Goal: Information Seeking & Learning: Learn about a topic

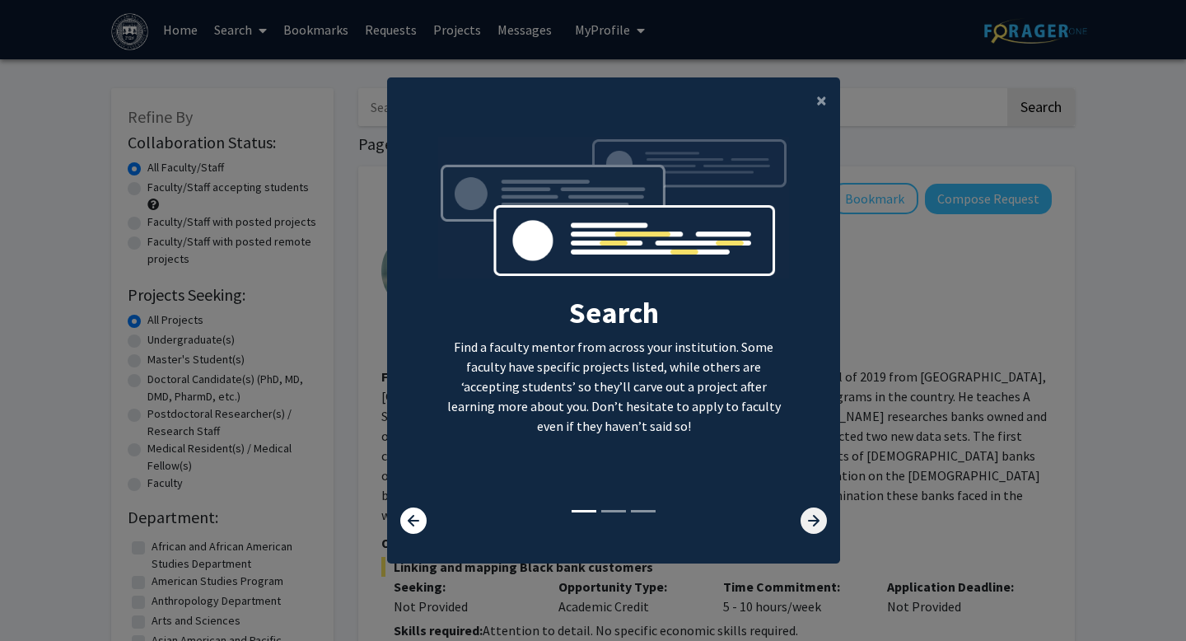
click at [817, 525] on icon at bounding box center [813, 520] width 26 height 26
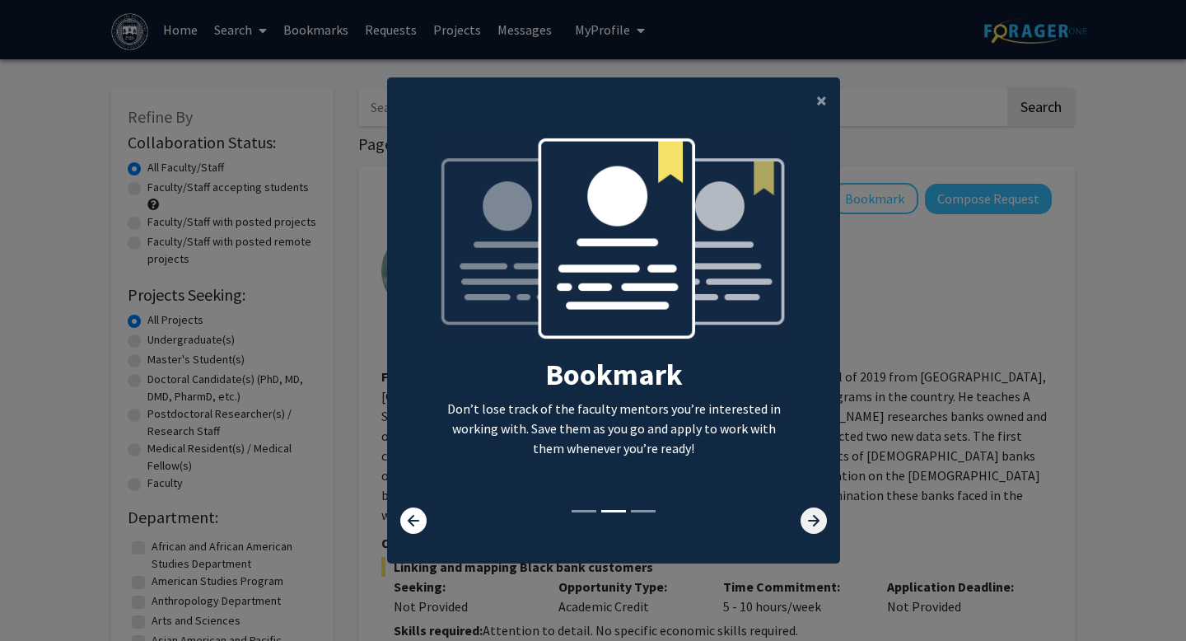
click at [817, 525] on icon at bounding box center [813, 520] width 26 height 26
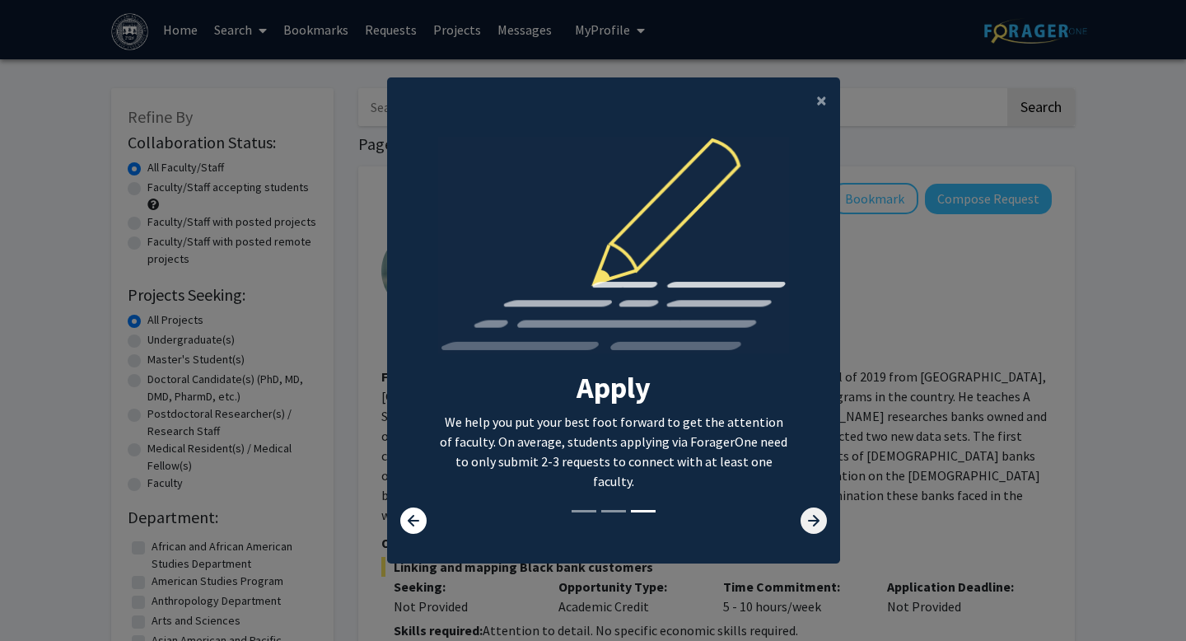
click at [817, 525] on icon at bounding box center [813, 520] width 26 height 26
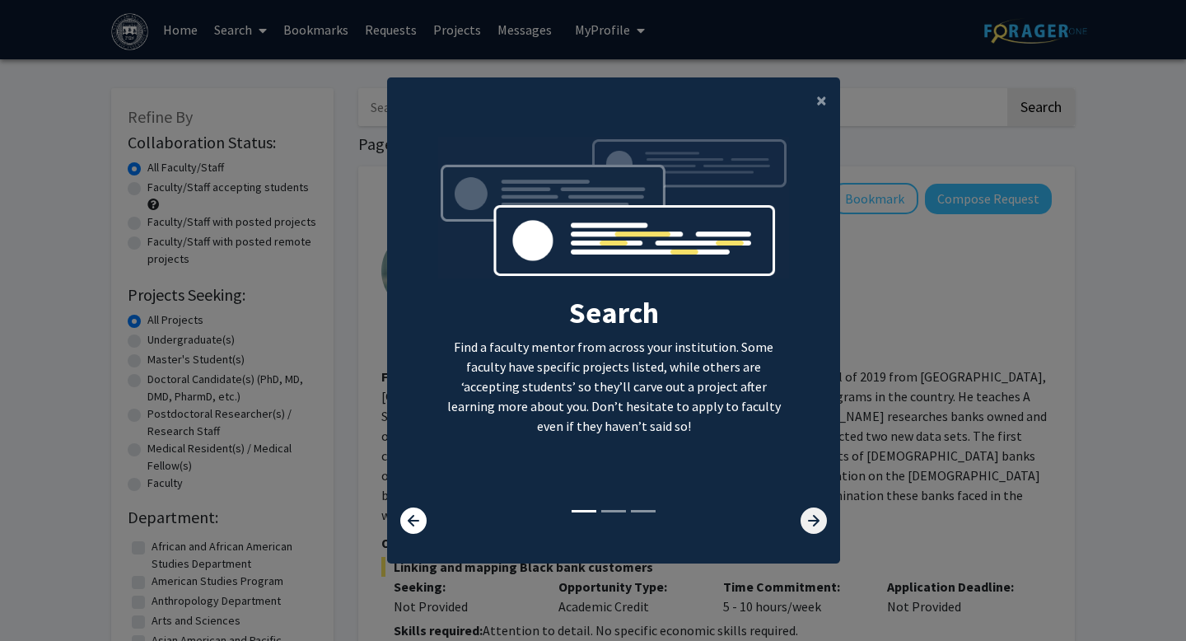
click at [807, 528] on icon at bounding box center [813, 520] width 26 height 26
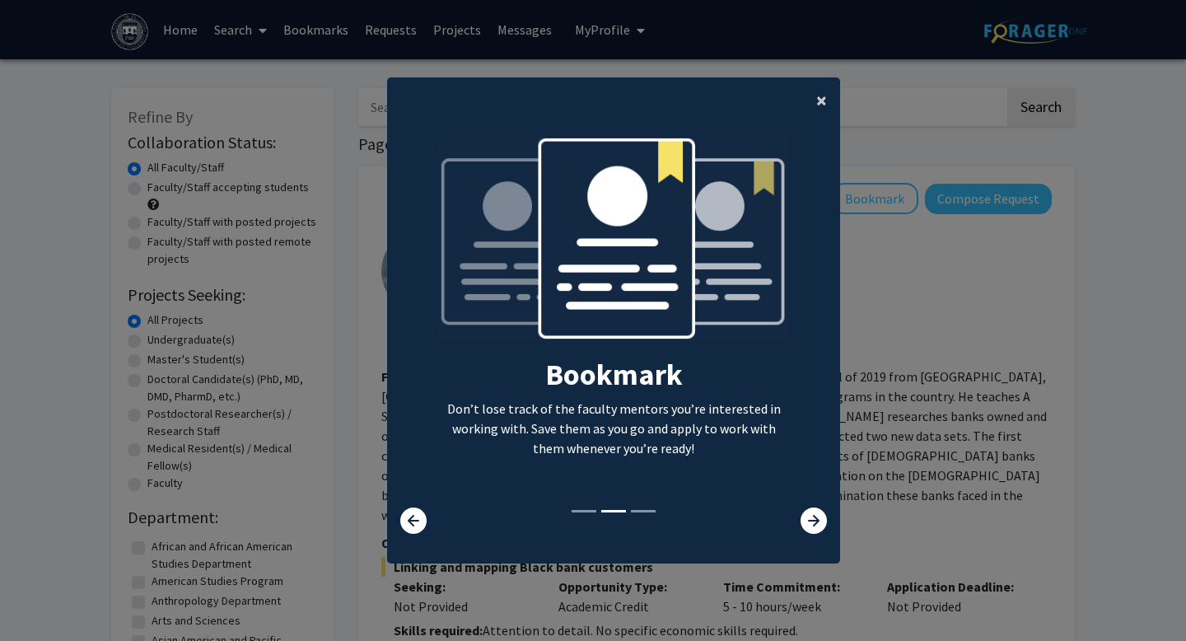
click at [823, 112] on button "×" at bounding box center [821, 100] width 37 height 46
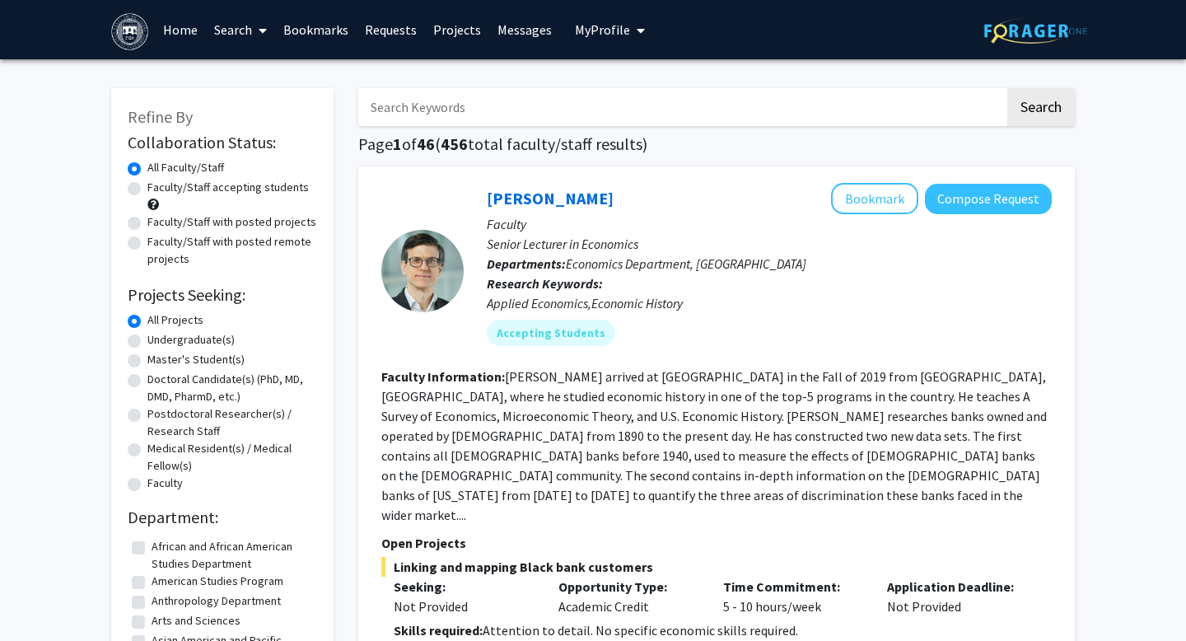
click at [147, 339] on label "Undergraduate(s)" at bounding box center [190, 339] width 87 height 17
click at [147, 339] on input "Undergraduate(s)" at bounding box center [152, 336] width 11 height 11
radio input "true"
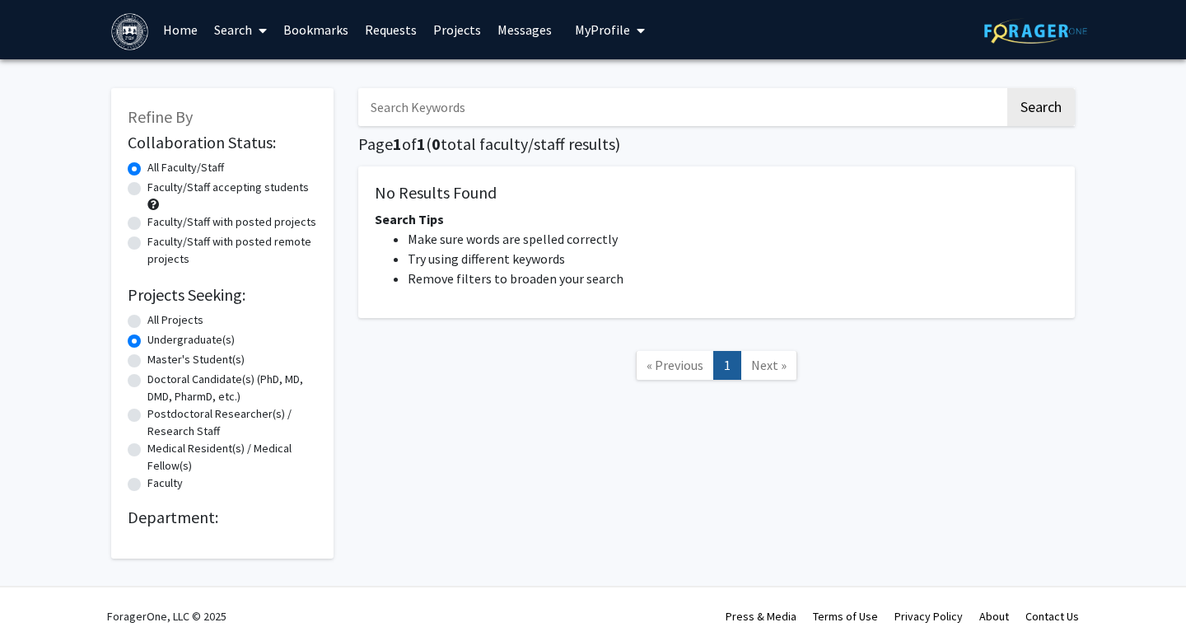
click at [147, 356] on label "Master's Student(s)" at bounding box center [195, 359] width 97 height 17
click at [147, 356] on input "Master's Student(s)" at bounding box center [152, 356] width 11 height 11
radio input "true"
click at [147, 377] on label "Doctoral Candidate(s) (PhD, MD, DMD, PharmD, etc.)" at bounding box center [232, 388] width 170 height 35
click at [147, 377] on input "Doctoral Candidate(s) (PhD, MD, DMD, PharmD, etc.)" at bounding box center [152, 376] width 11 height 11
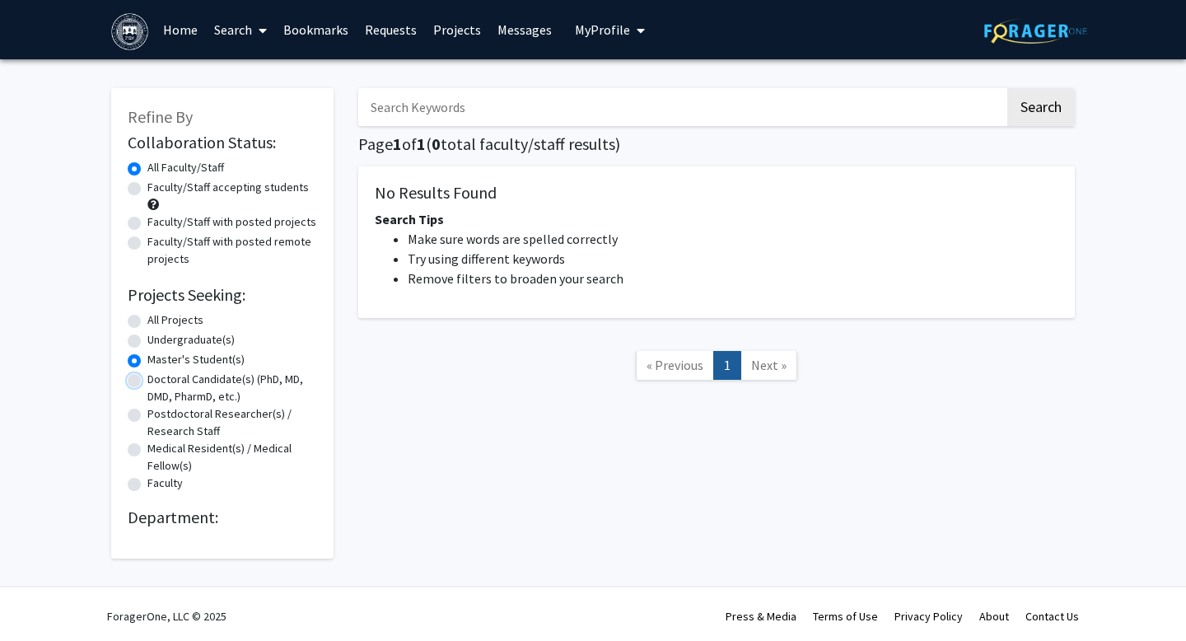
radio input "true"
click at [147, 410] on label "Postdoctoral Researcher(s) / Research Staff" at bounding box center [232, 422] width 170 height 35
click at [147, 410] on input "Postdoctoral Researcher(s) / Research Staff" at bounding box center [152, 410] width 11 height 11
radio input "true"
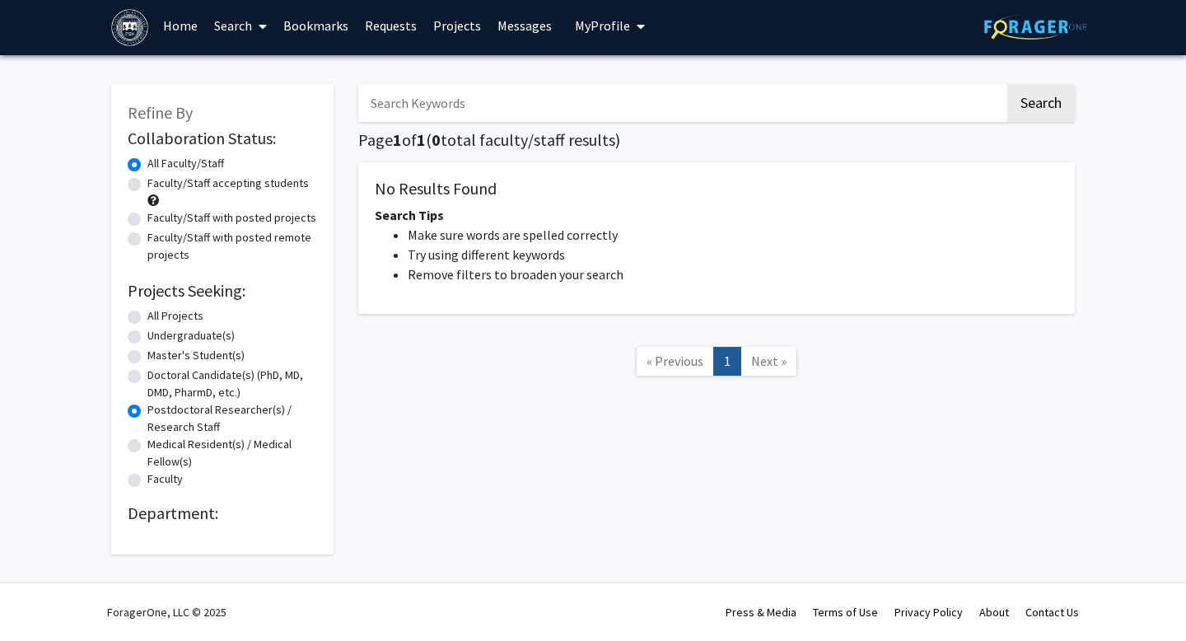
click at [147, 316] on label "All Projects" at bounding box center [175, 315] width 56 height 17
click at [147, 316] on input "All Projects" at bounding box center [152, 312] width 11 height 11
radio input "true"
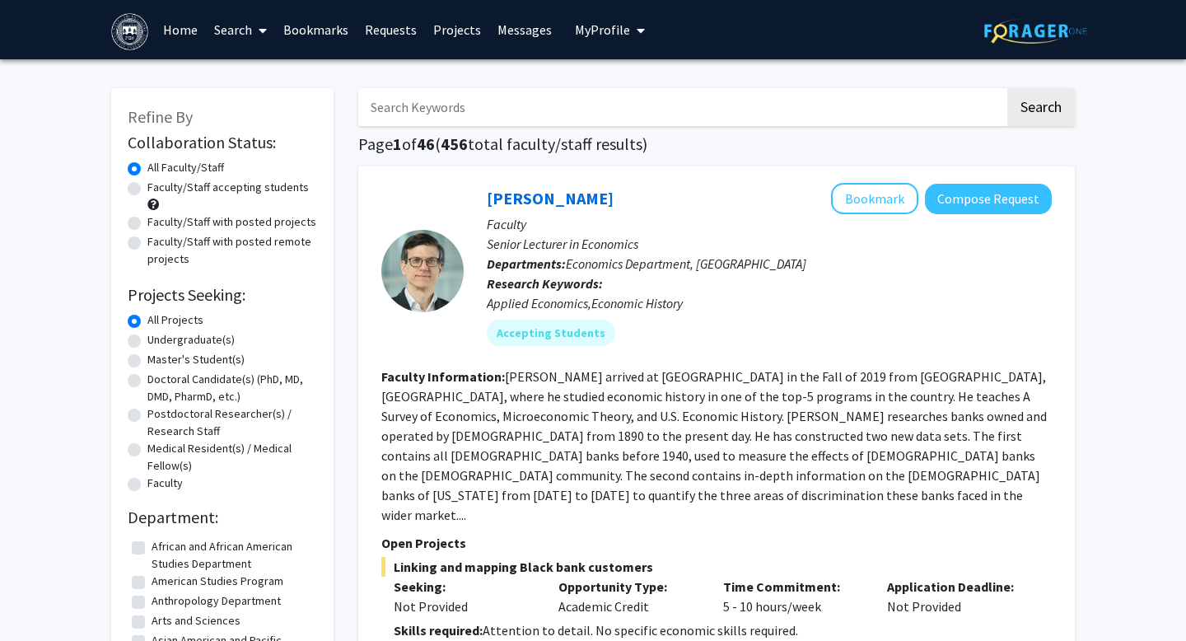
click at [575, 25] on span "My Profile" at bounding box center [602, 29] width 55 height 16
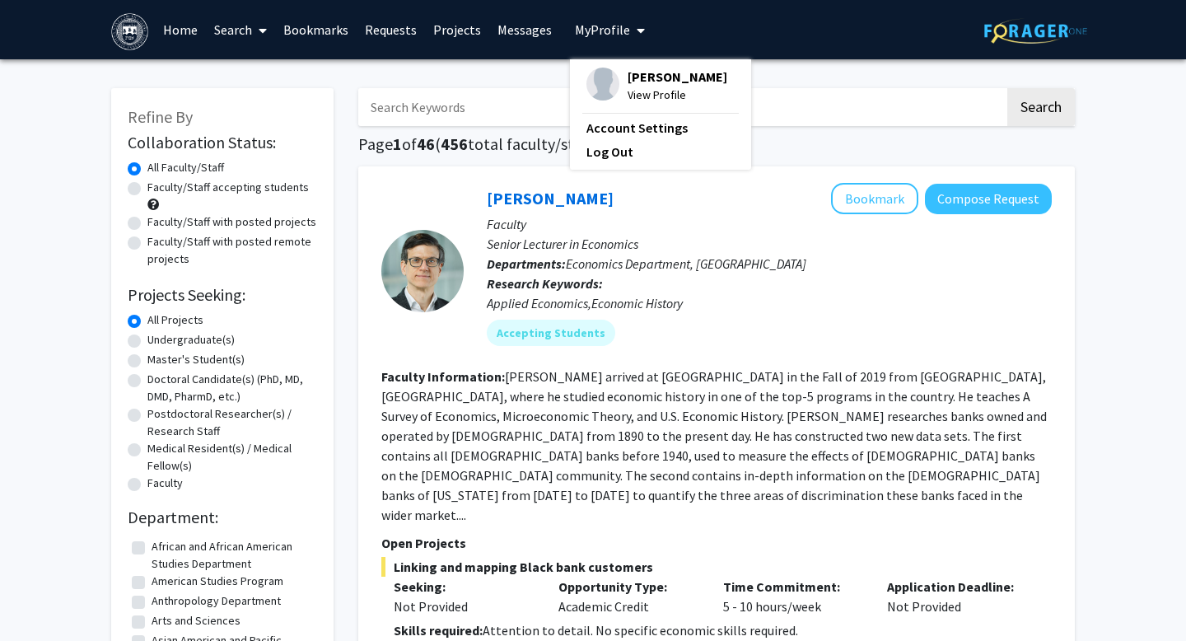
click at [634, 97] on span "View Profile" at bounding box center [677, 95] width 100 height 18
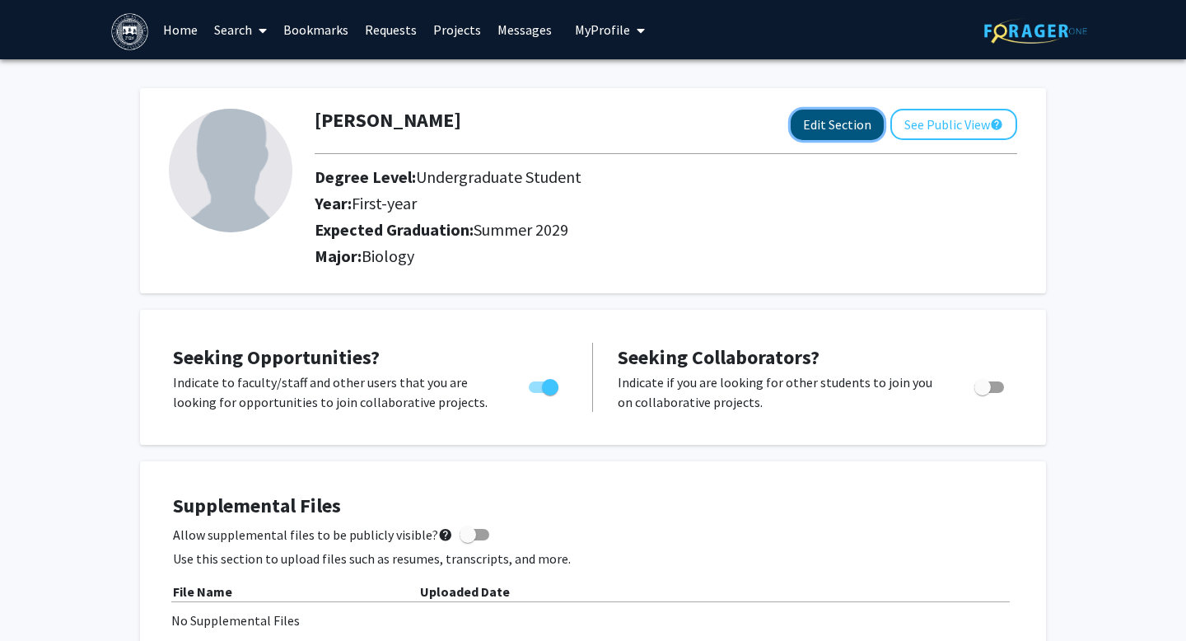
click at [795, 121] on button "Edit Section" at bounding box center [836, 125] width 93 height 30
select select "first-year"
select select "46: summer_2029"
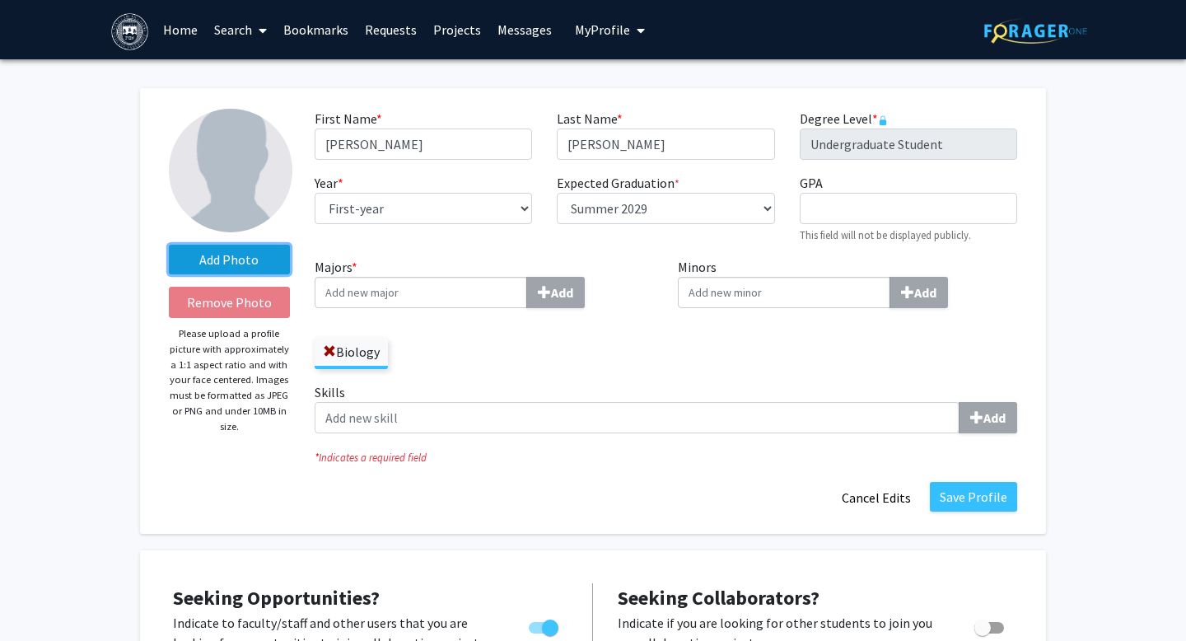
click at [241, 261] on label "Add Photo" at bounding box center [229, 260] width 121 height 30
click at [0, 0] on input "Add Photo" at bounding box center [0, 0] width 0 height 0
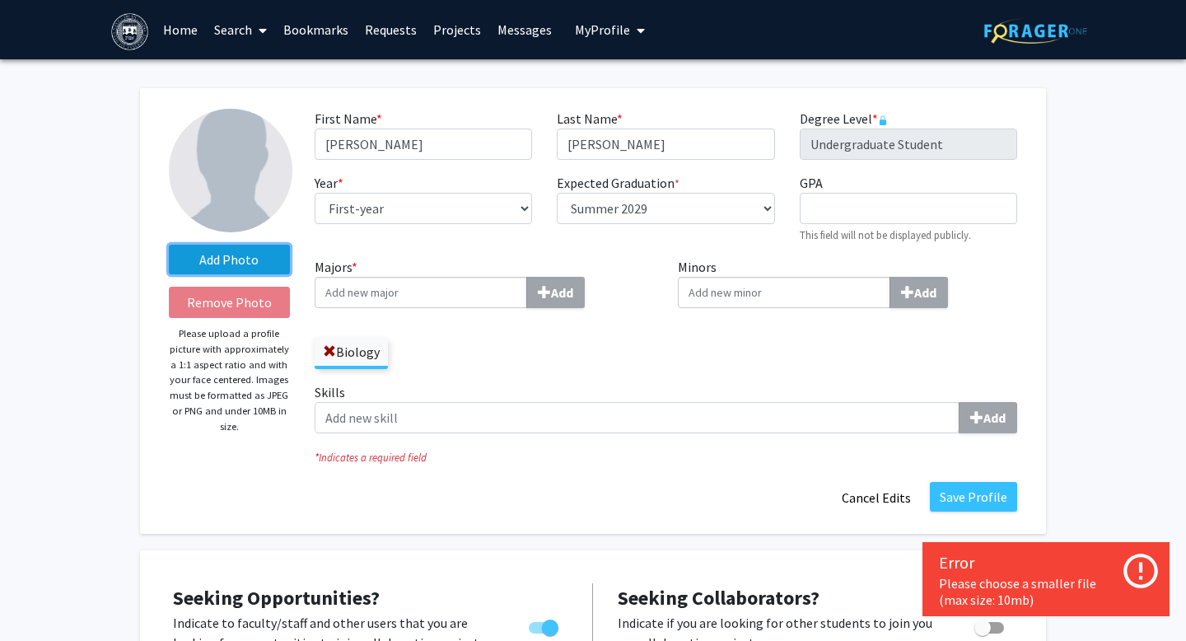
click at [192, 259] on label "Add Photo" at bounding box center [229, 260] width 121 height 30
click at [0, 0] on input "Add Photo" at bounding box center [0, 0] width 0 height 0
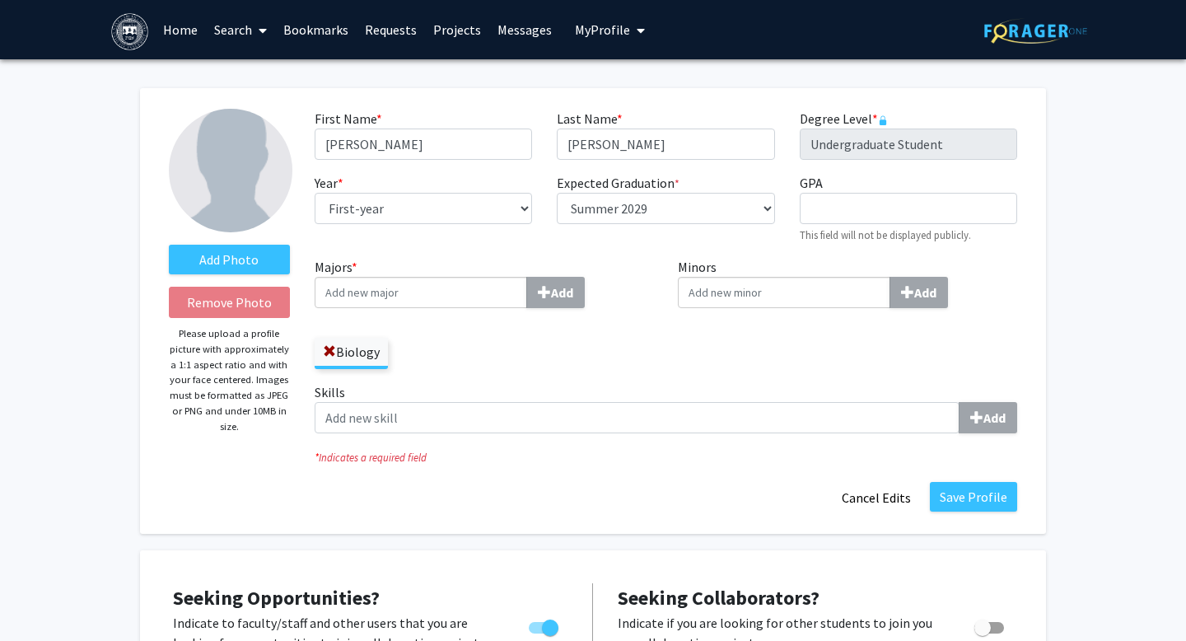
click at [186, 25] on link "Home" at bounding box center [180, 30] width 51 height 58
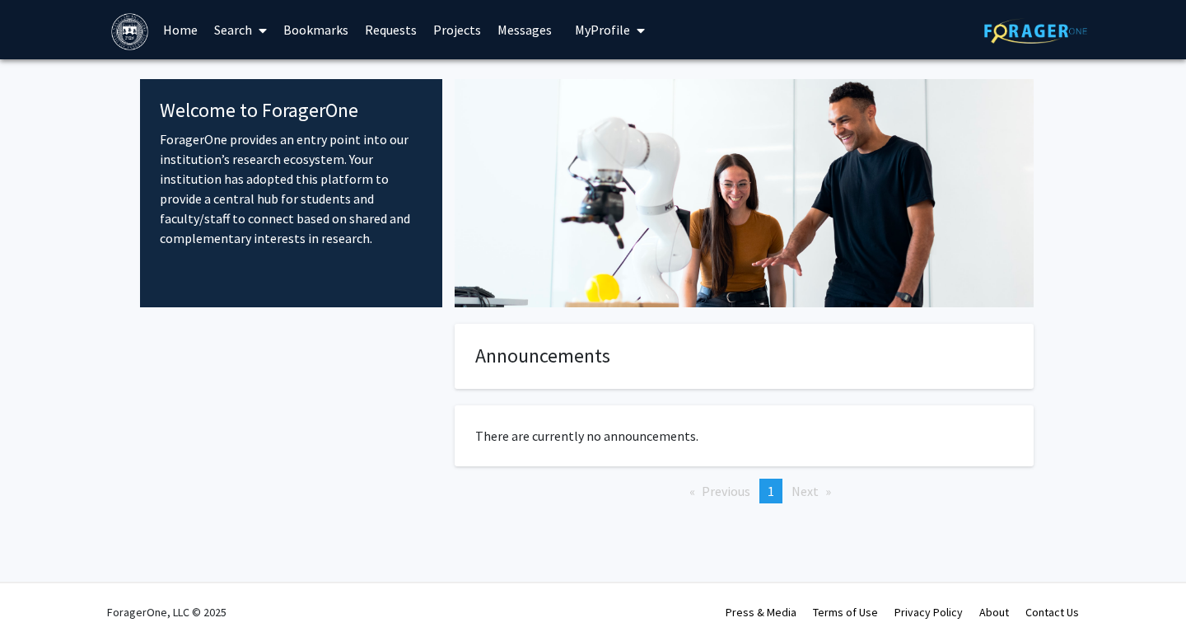
click at [244, 30] on link "Search" at bounding box center [240, 30] width 69 height 58
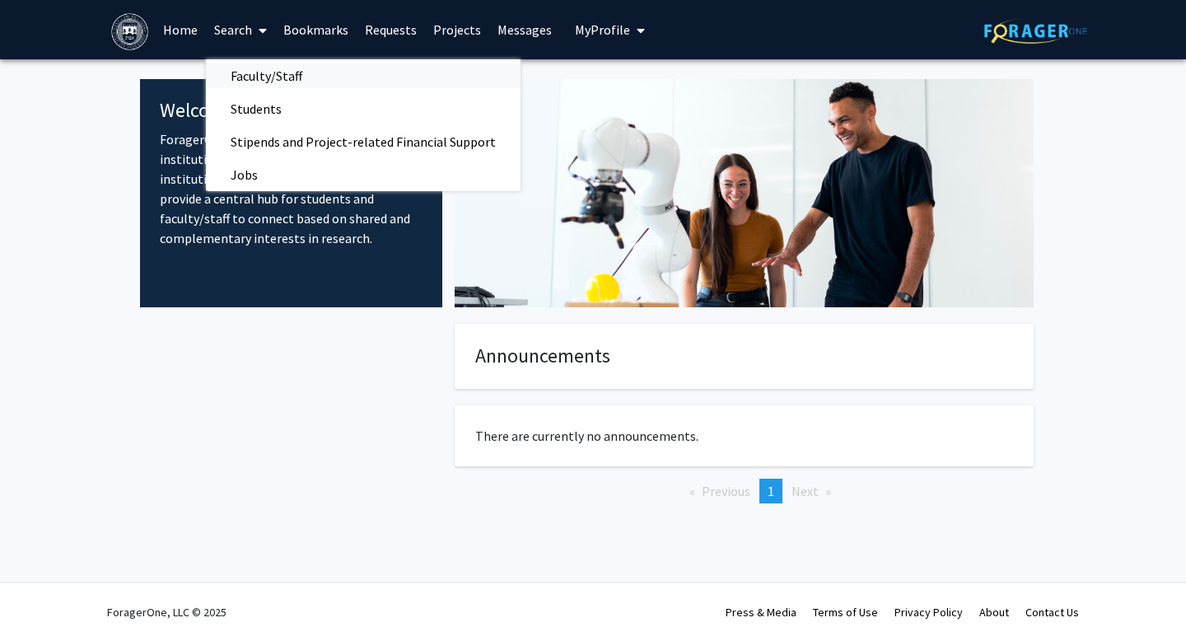
click at [252, 76] on span "Faculty/Staff" at bounding box center [266, 75] width 121 height 33
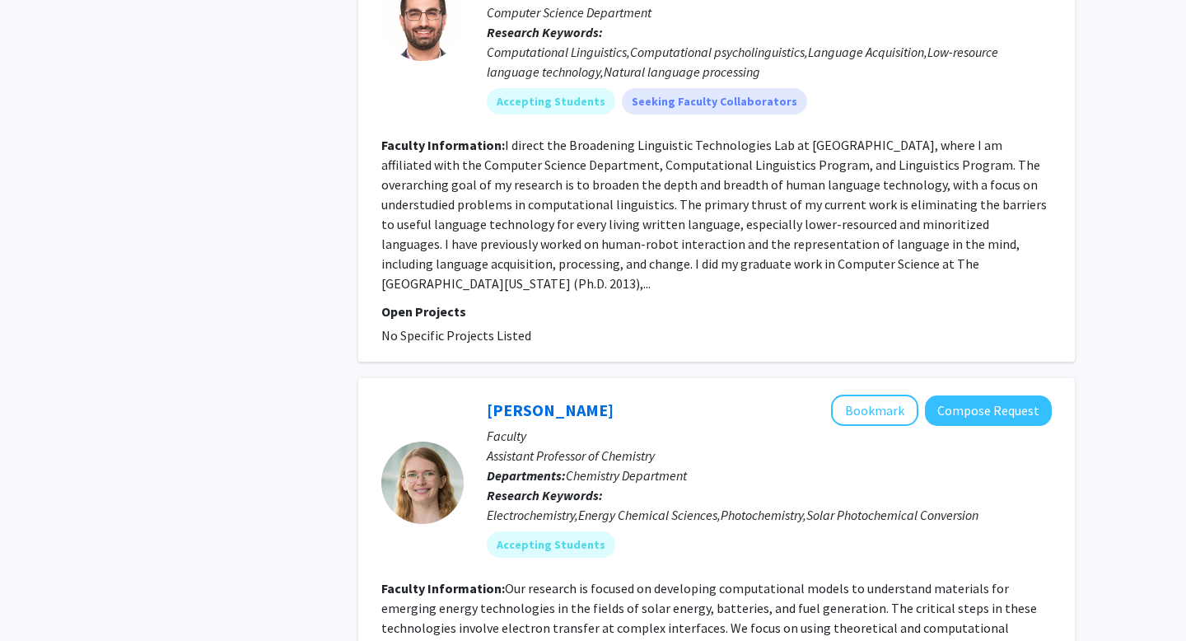
scroll to position [4999, 0]
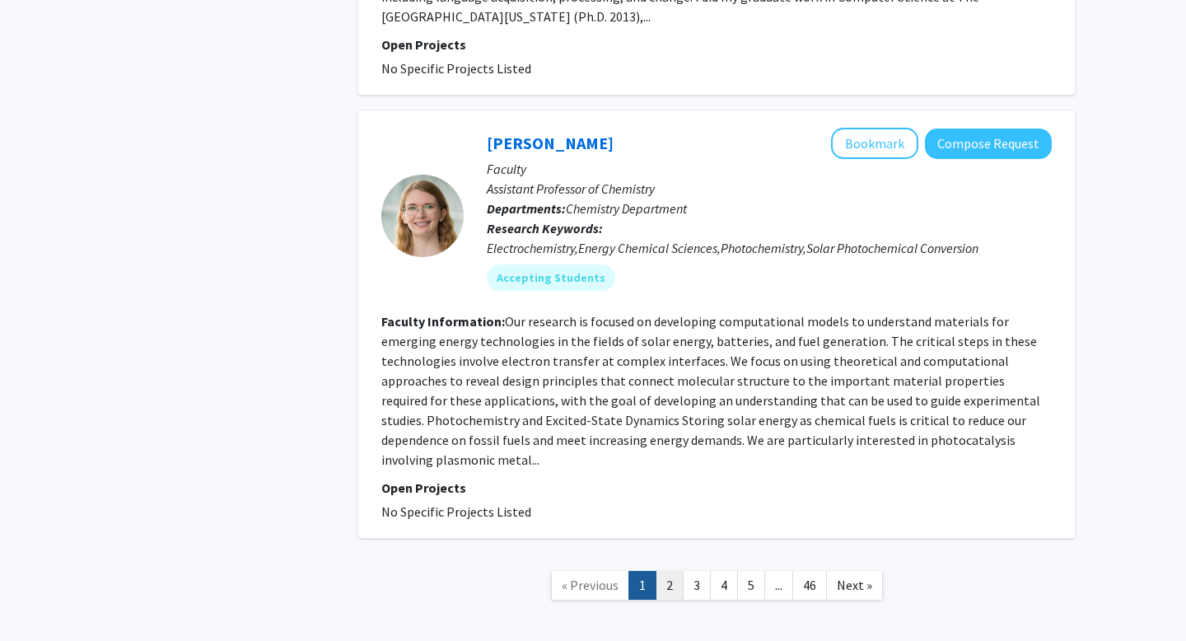
click at [664, 571] on link "2" at bounding box center [669, 585] width 28 height 29
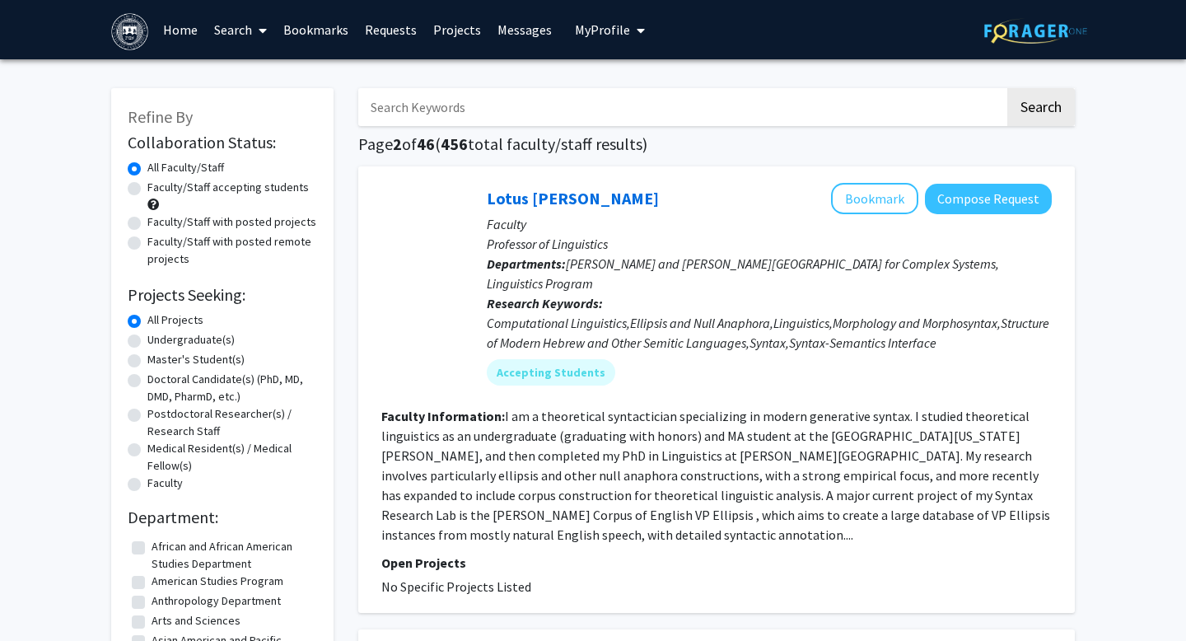
scroll to position [12, 0]
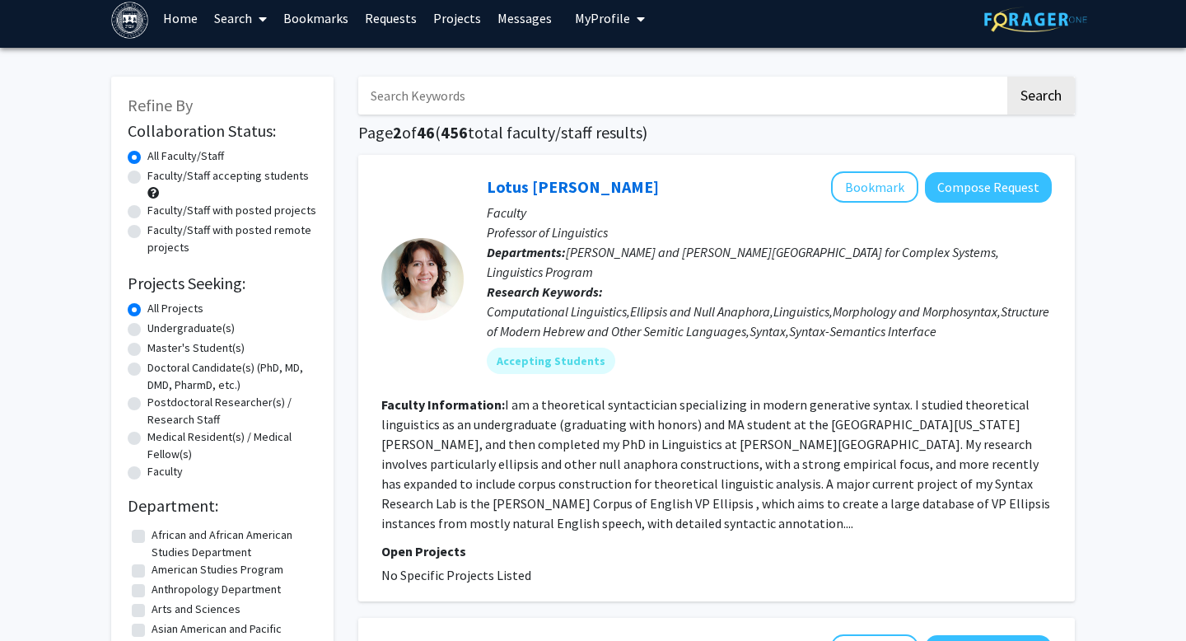
click at [512, 93] on input "Search Keywords" at bounding box center [681, 96] width 646 height 38
type input "[PERSON_NAME]"
click at [1007, 77] on button "Search" at bounding box center [1041, 96] width 68 height 38
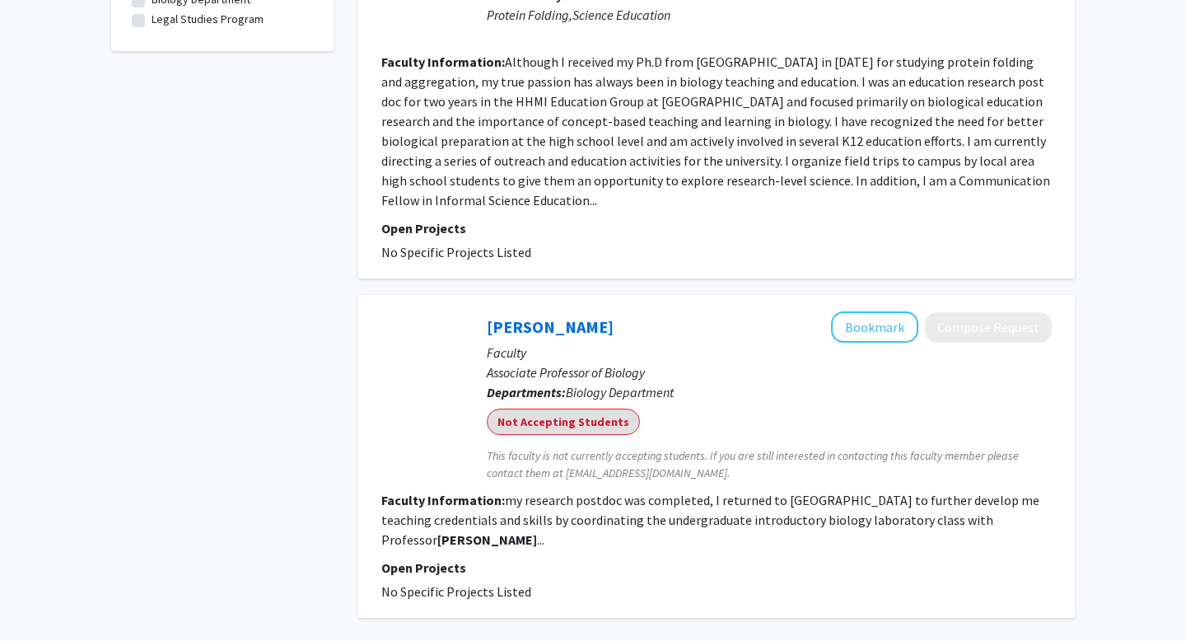
scroll to position [550, 0]
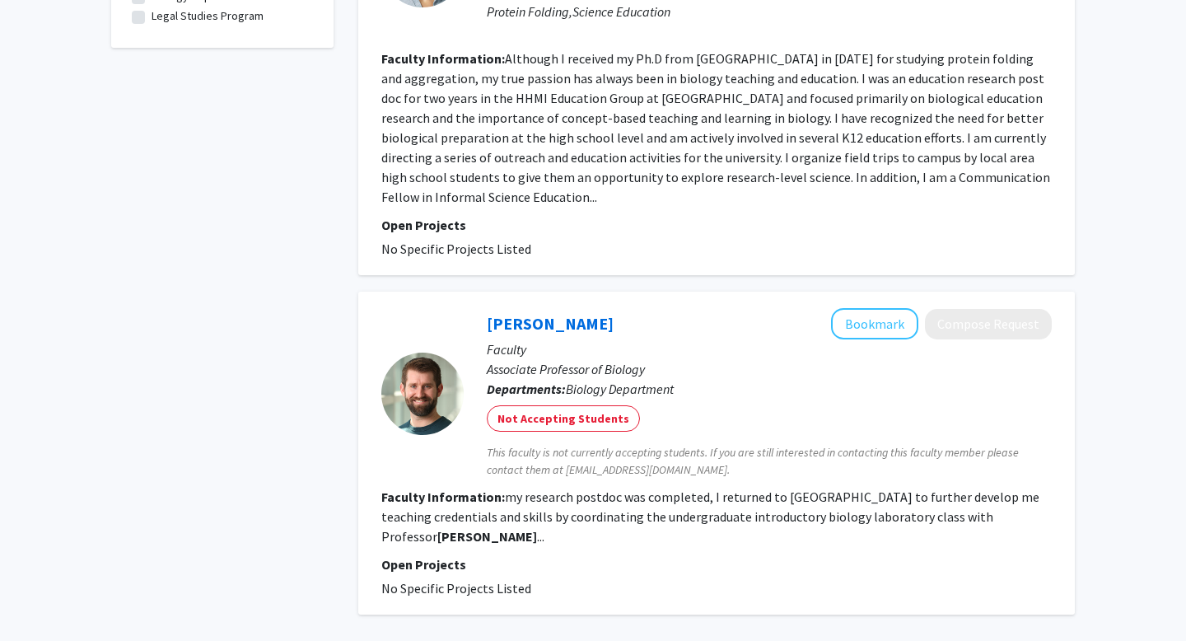
click at [537, 528] on b "[PERSON_NAME]" at bounding box center [487, 536] width 100 height 16
click at [525, 313] on link "[PERSON_NAME]" at bounding box center [550, 323] width 127 height 21
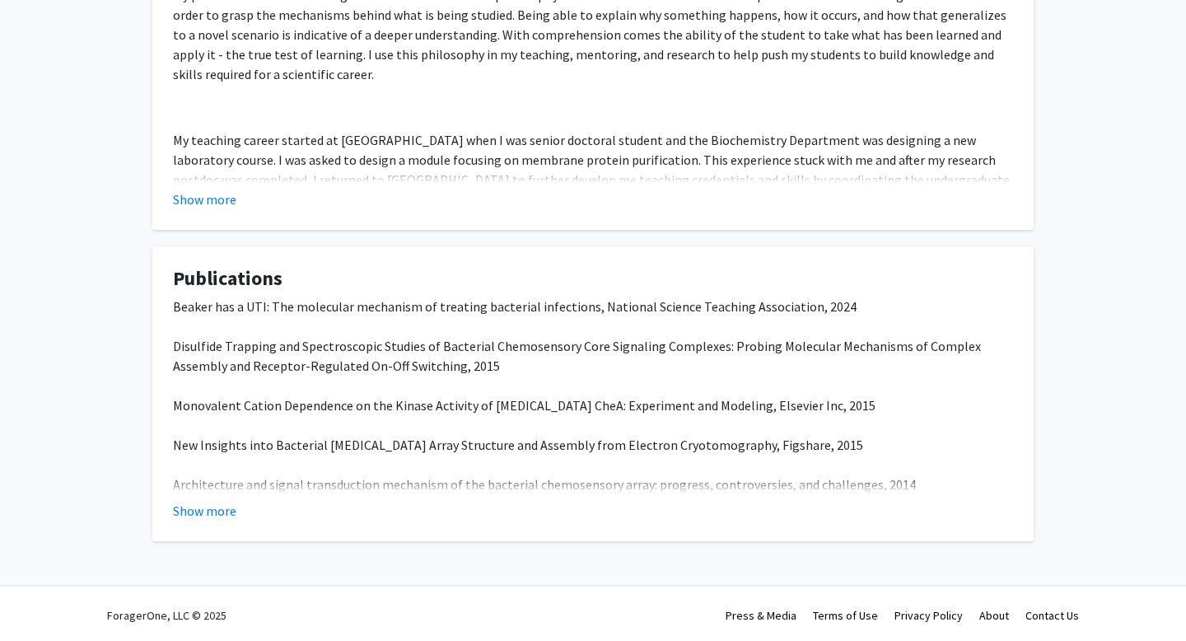
scroll to position [476, 0]
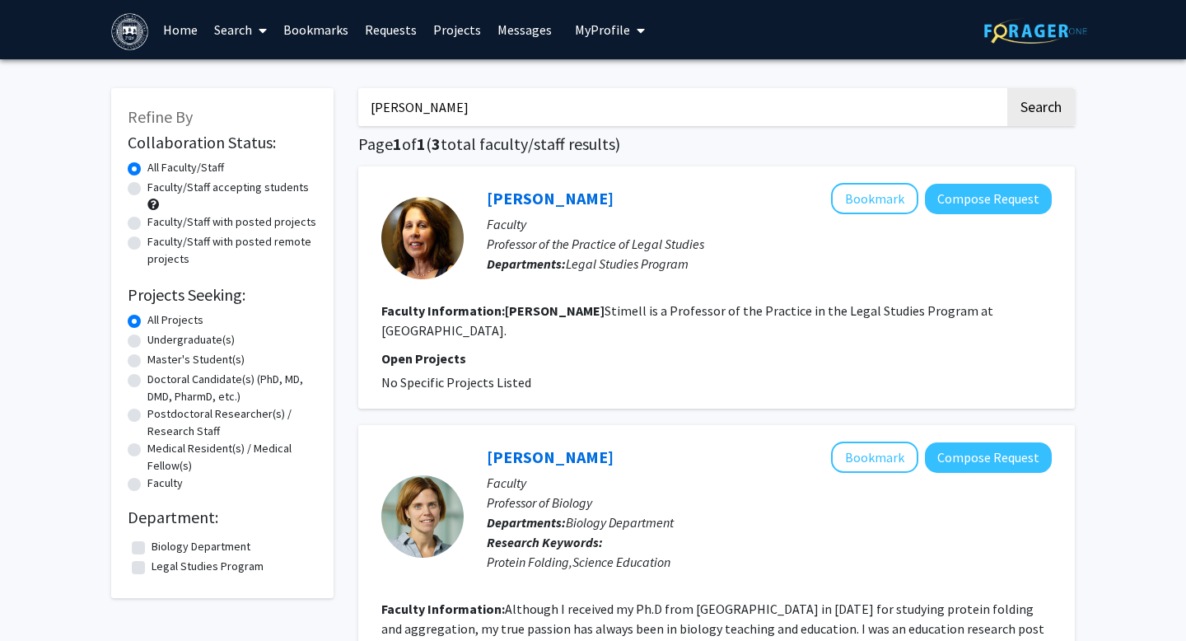
drag, startPoint x: 436, startPoint y: 112, endPoint x: 361, endPoint y: 95, distance: 76.9
click at [361, 95] on input "[PERSON_NAME]" at bounding box center [681, 107] width 646 height 38
click at [170, 163] on label "All Faculty/Staff" at bounding box center [185, 167] width 77 height 17
click at [158, 163] on input "All Faculty/Staff" at bounding box center [152, 164] width 11 height 11
click at [175, 33] on link "Home" at bounding box center [180, 30] width 51 height 58
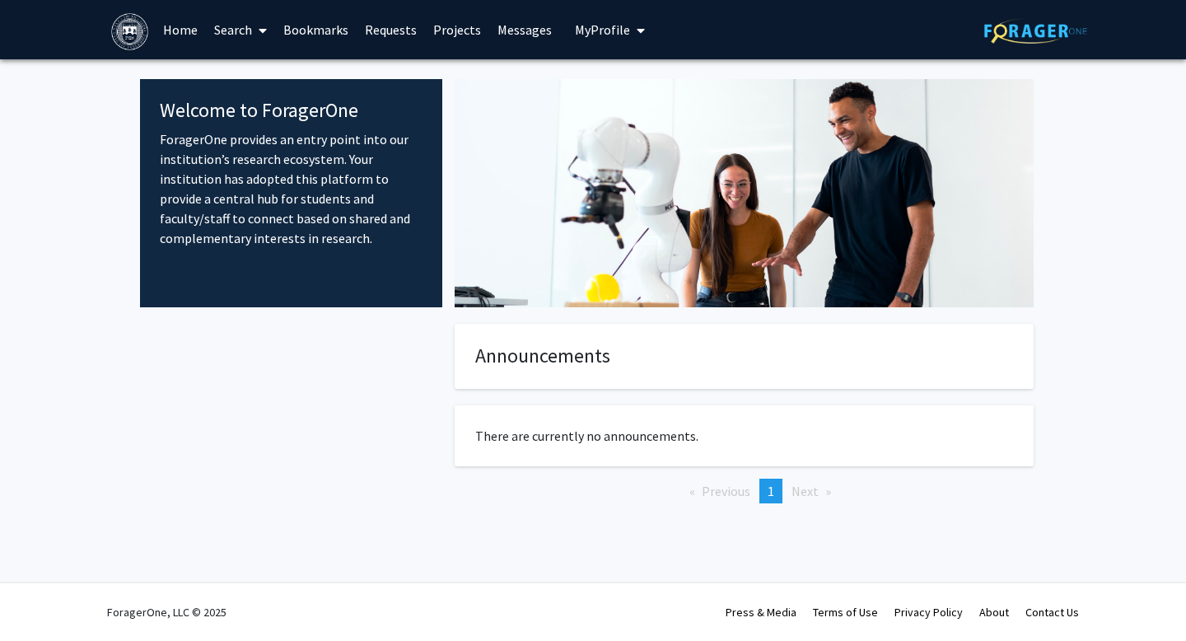
click at [241, 27] on link "Search" at bounding box center [240, 30] width 69 height 58
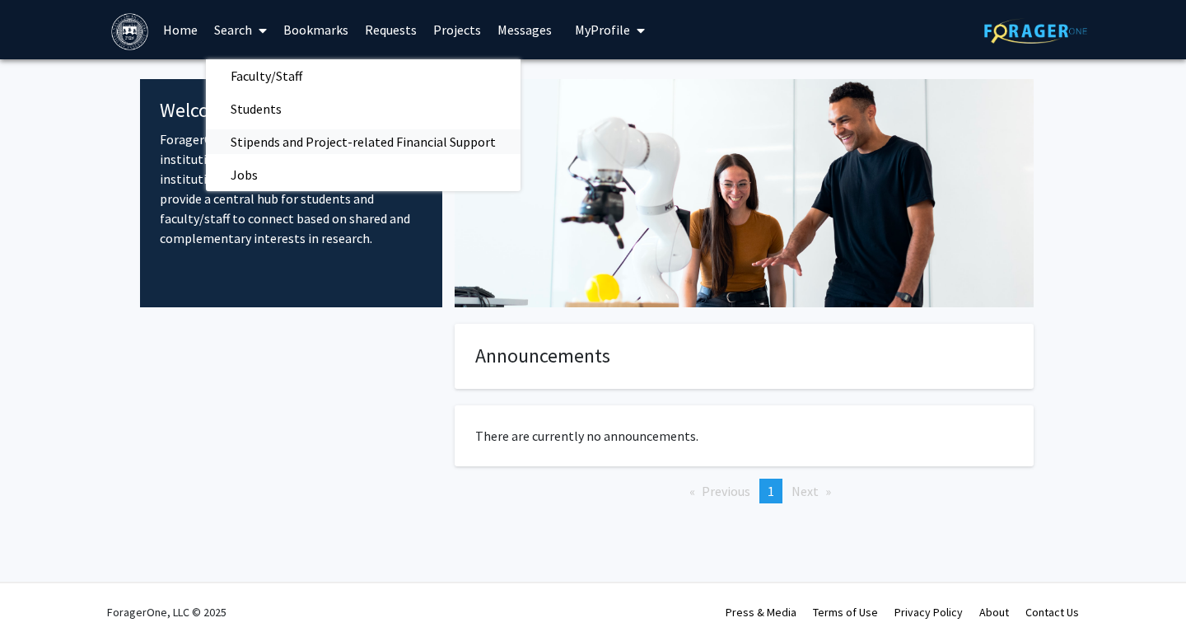
click at [265, 141] on span "Stipends and Project-related Financial Support" at bounding box center [363, 141] width 315 height 33
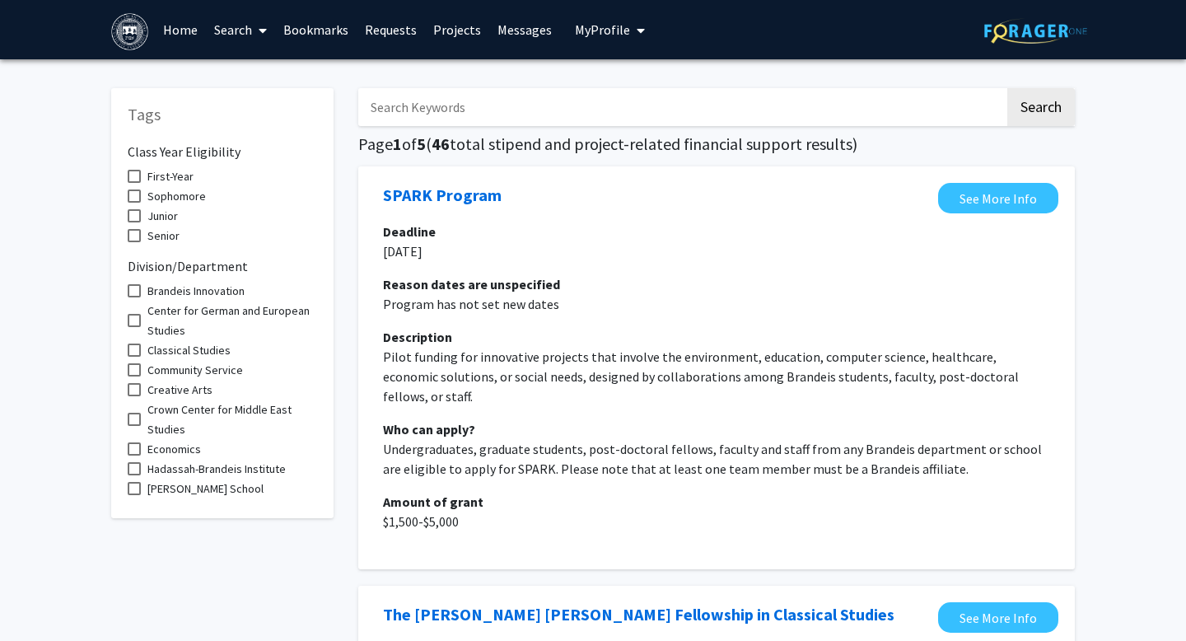
click at [610, 32] on span "My Profile" at bounding box center [602, 29] width 55 height 16
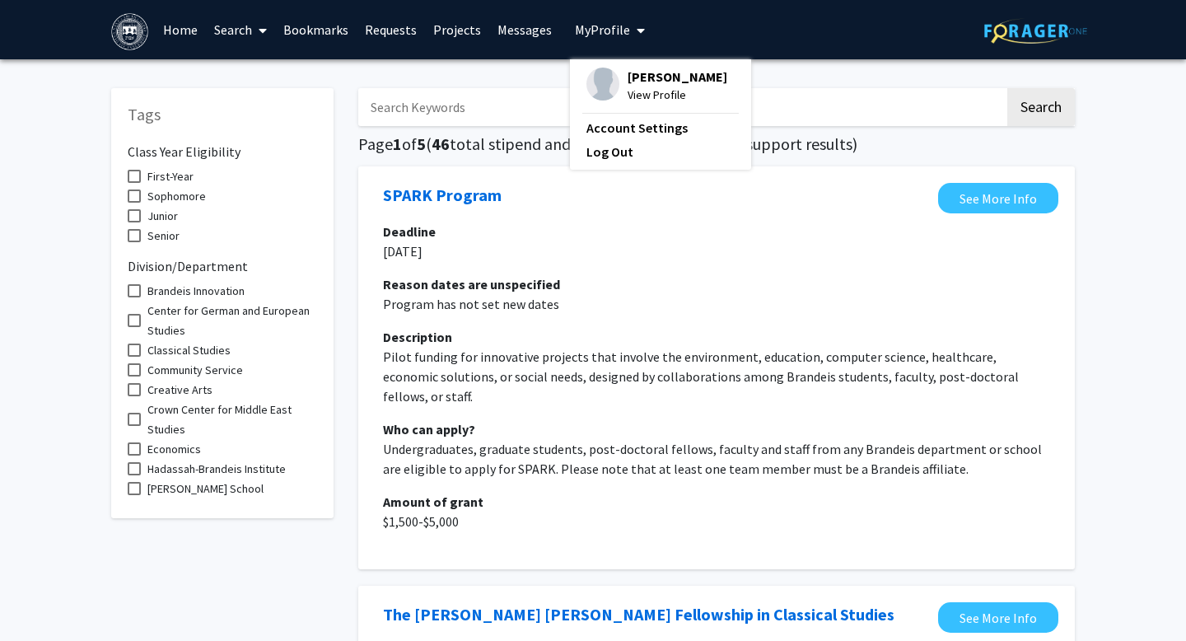
click at [633, 91] on span "View Profile" at bounding box center [677, 95] width 100 height 18
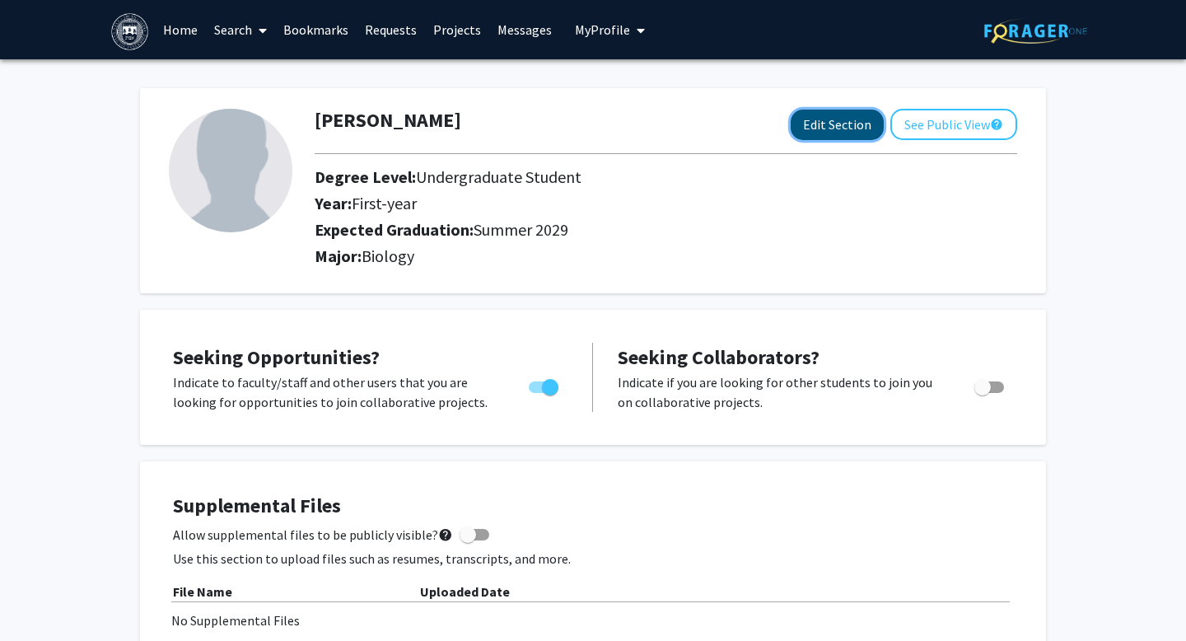
click at [839, 119] on button "Edit Section" at bounding box center [836, 125] width 93 height 30
select select "first-year"
select select "46: summer_2029"
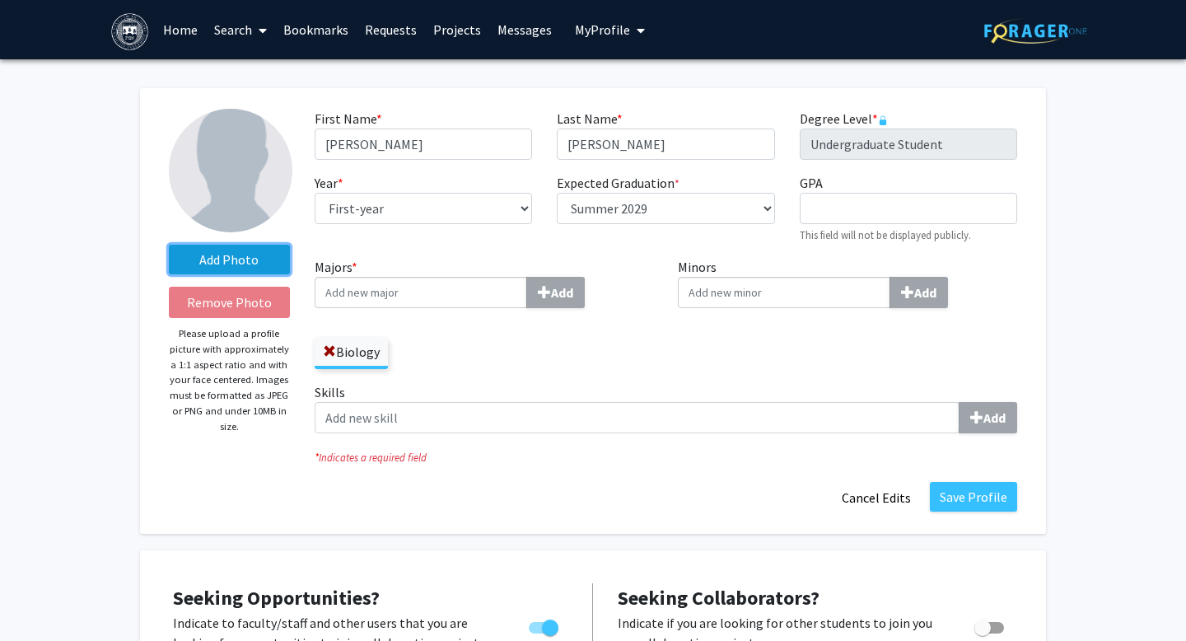
click at [249, 259] on label "Add Photo" at bounding box center [229, 260] width 121 height 30
click at [0, 0] on input "Add Photo" at bounding box center [0, 0] width 0 height 0
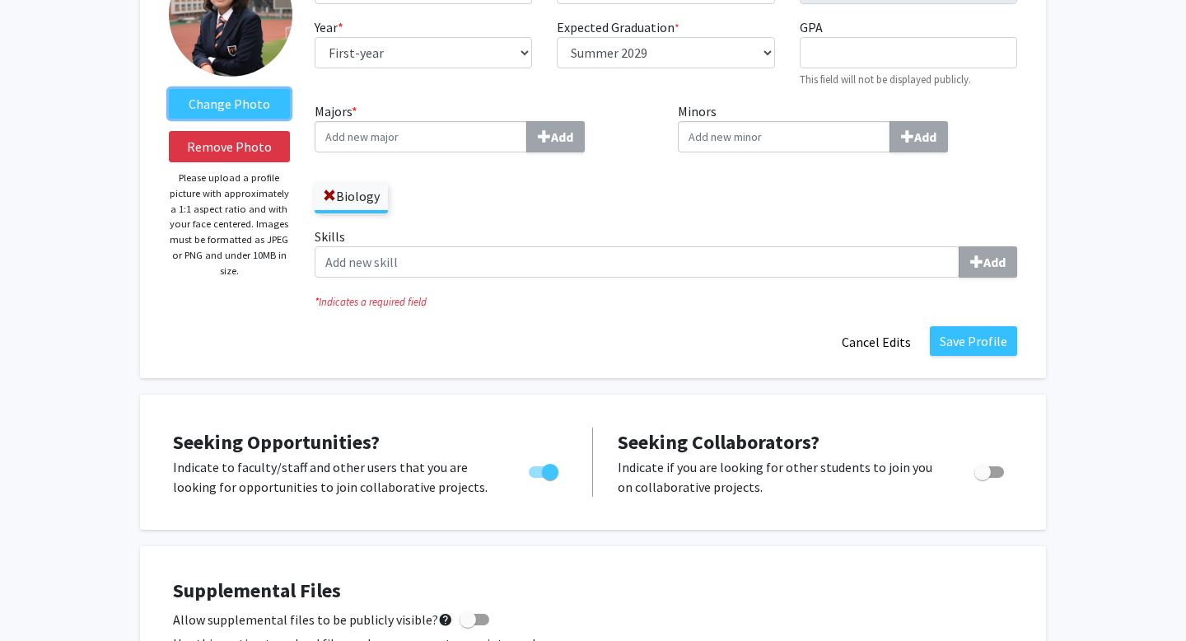
scroll to position [161, 0]
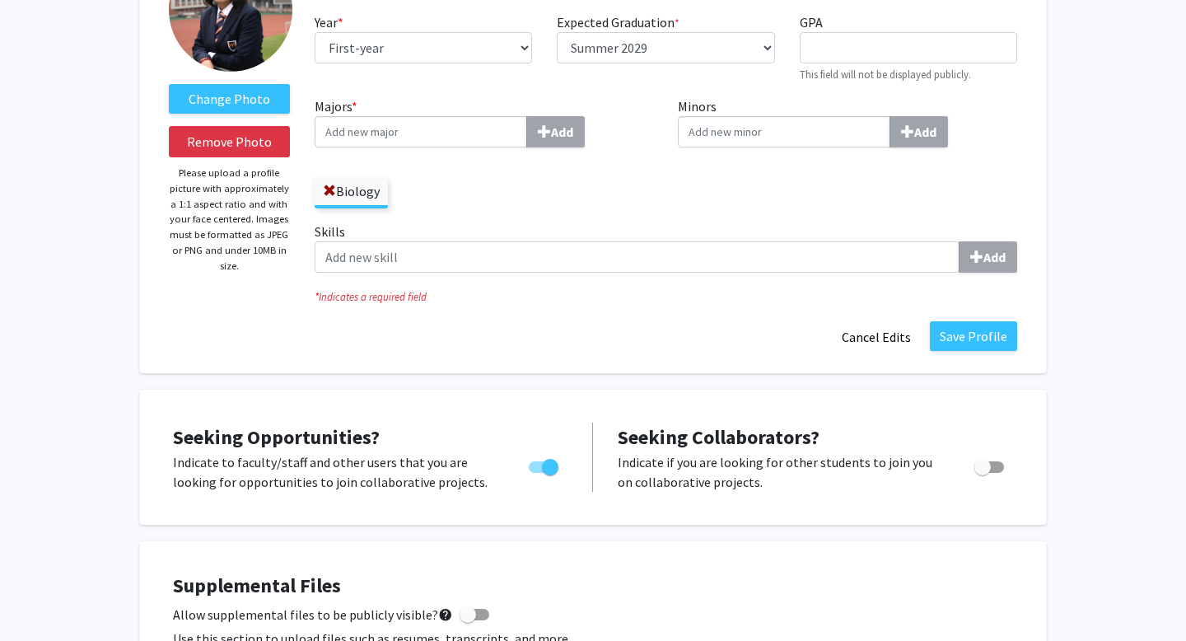
click at [706, 130] on input "Minors Add" at bounding box center [784, 131] width 212 height 31
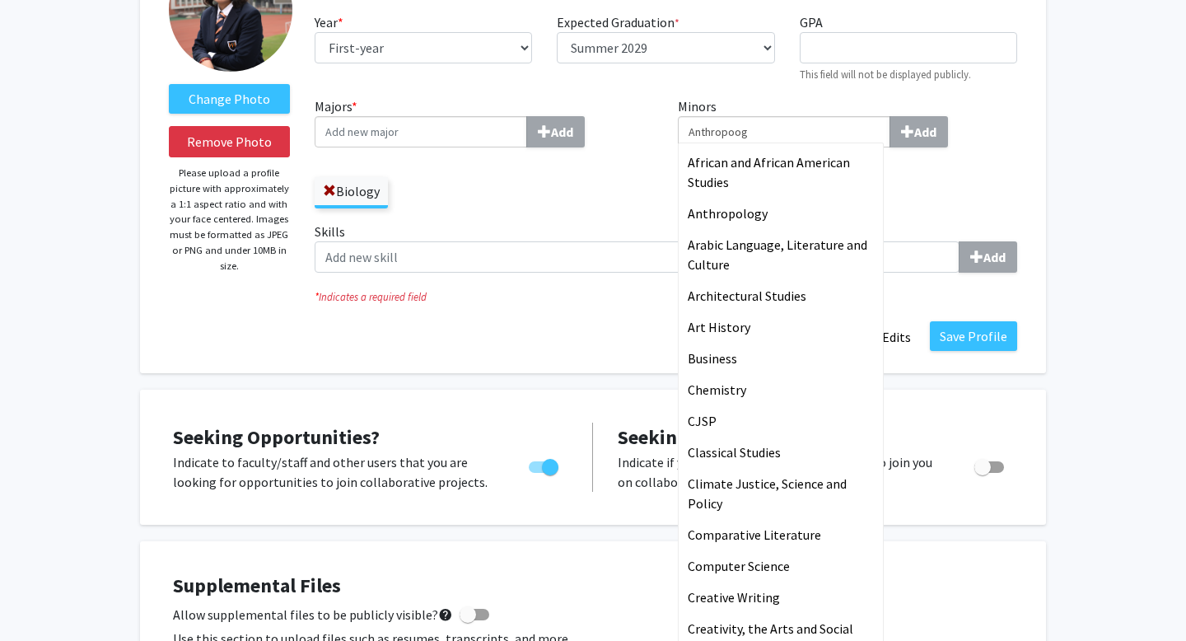
type input "Anthropoogy"
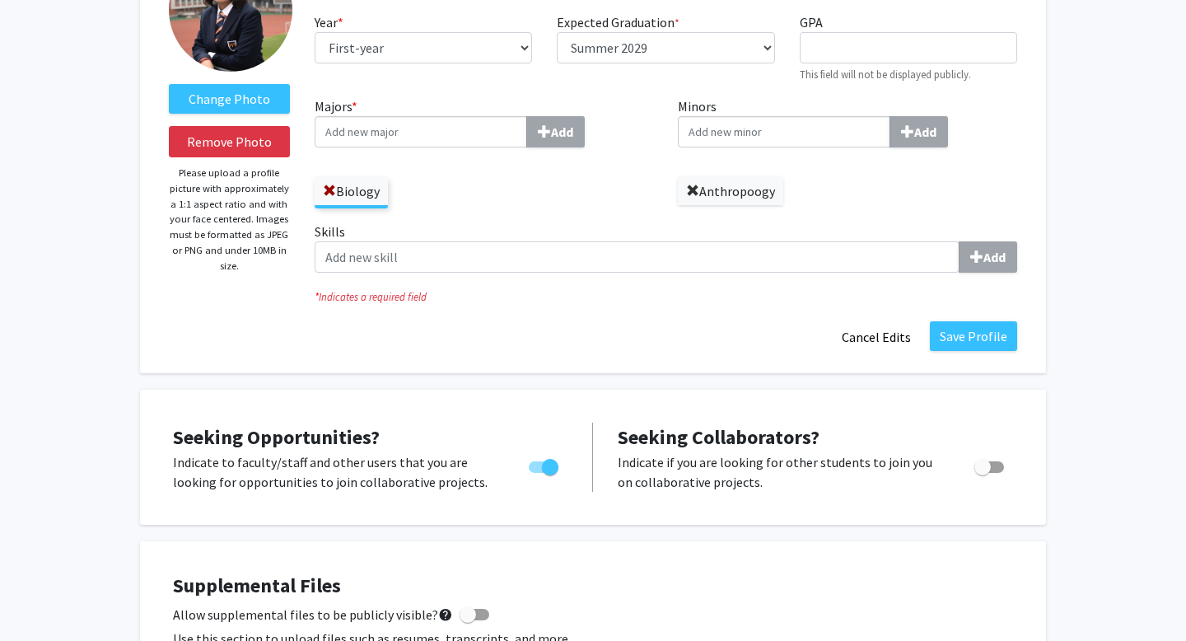
click at [696, 186] on span at bounding box center [692, 190] width 13 height 13
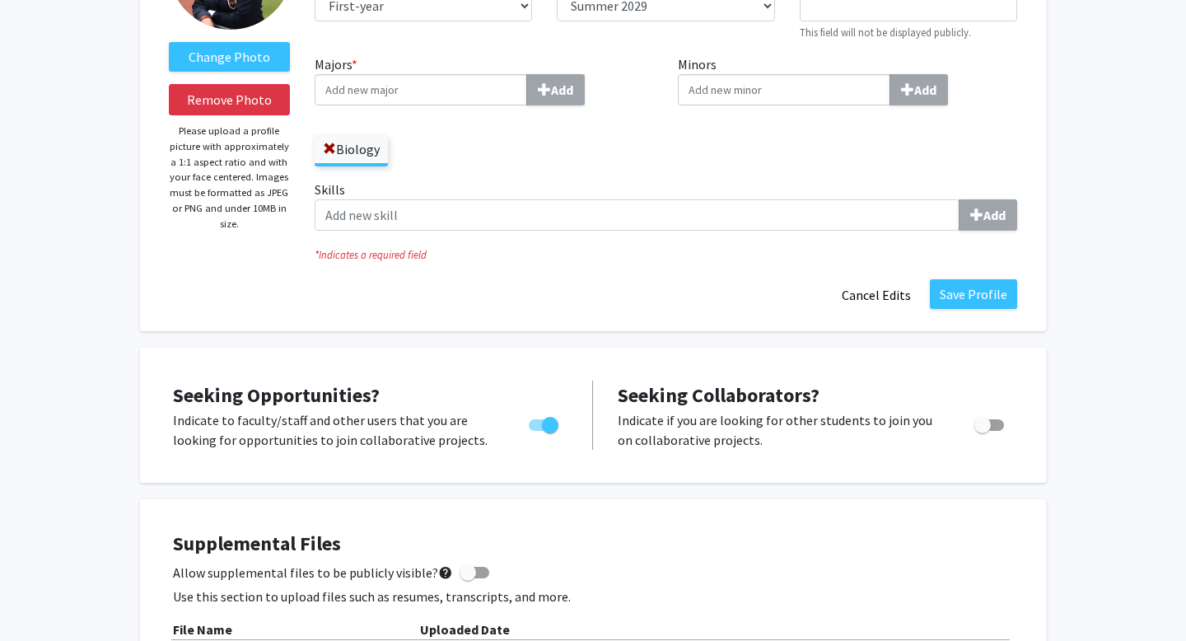
scroll to position [206, 0]
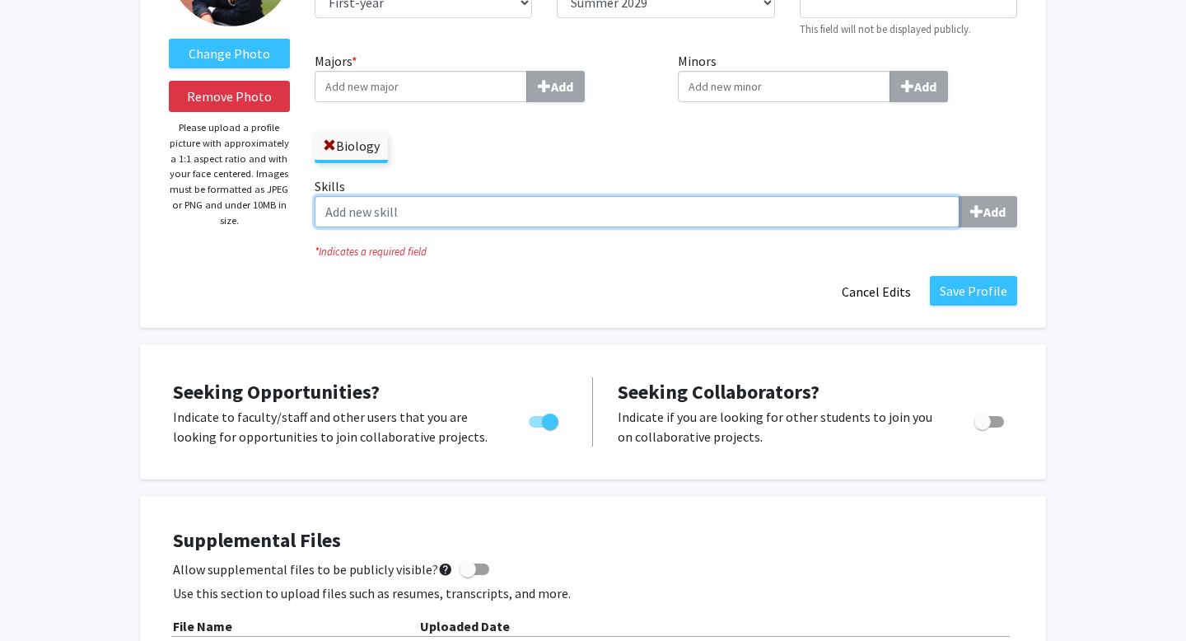
click at [439, 218] on input "Skills Add" at bounding box center [637, 211] width 645 height 31
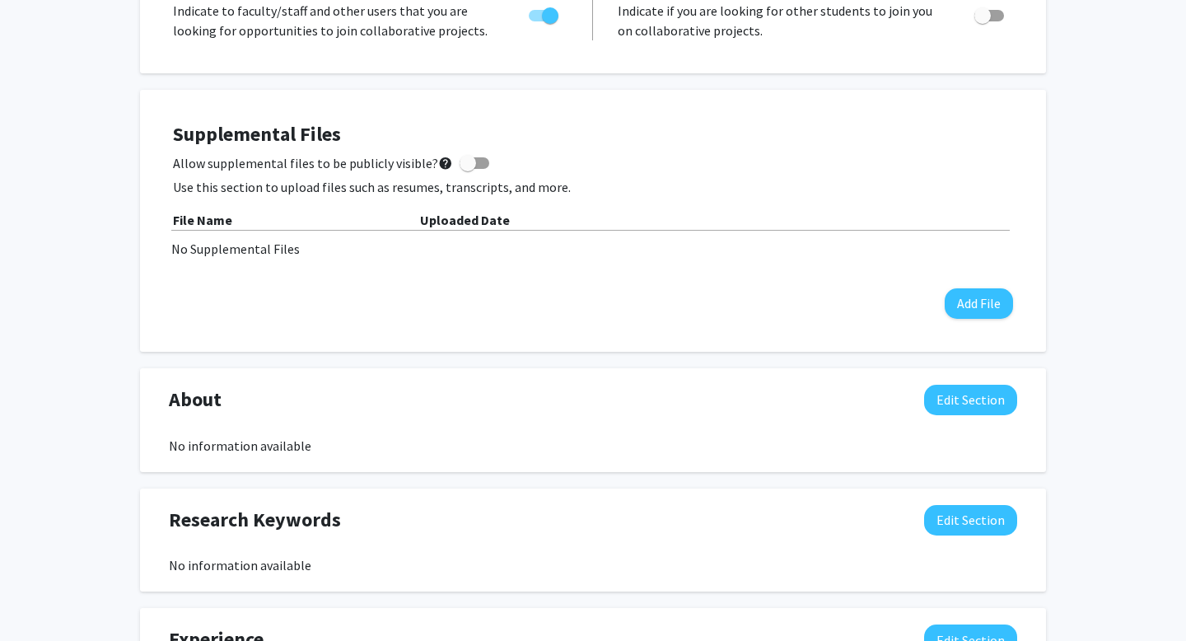
scroll to position [605, 0]
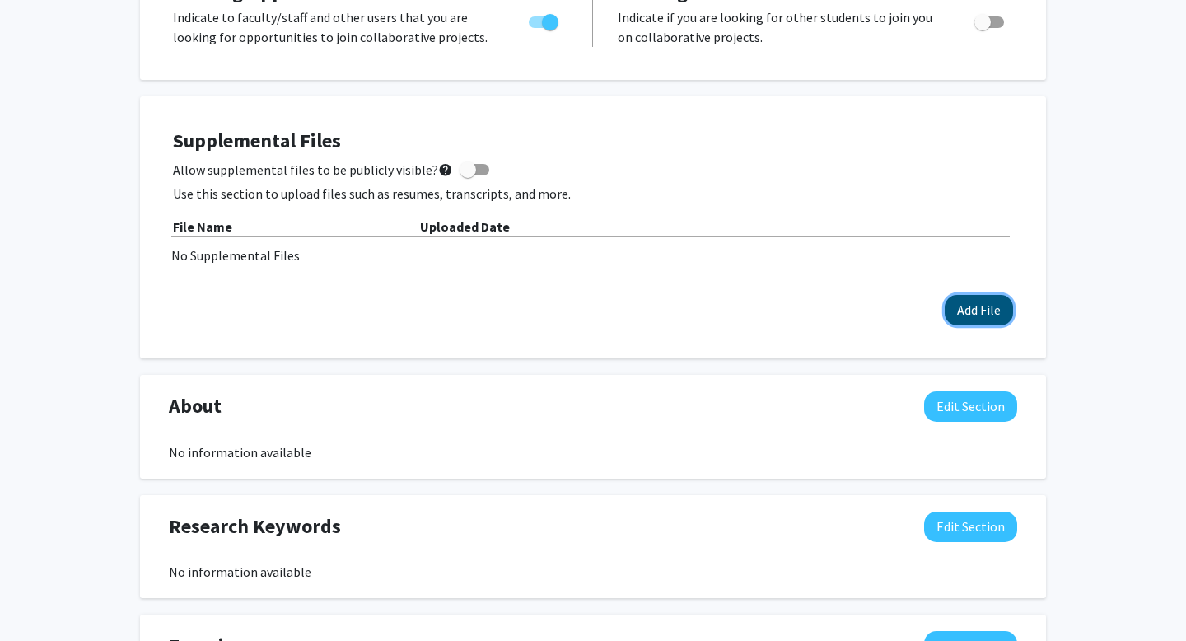
click at [972, 319] on button "Add File" at bounding box center [978, 310] width 68 height 30
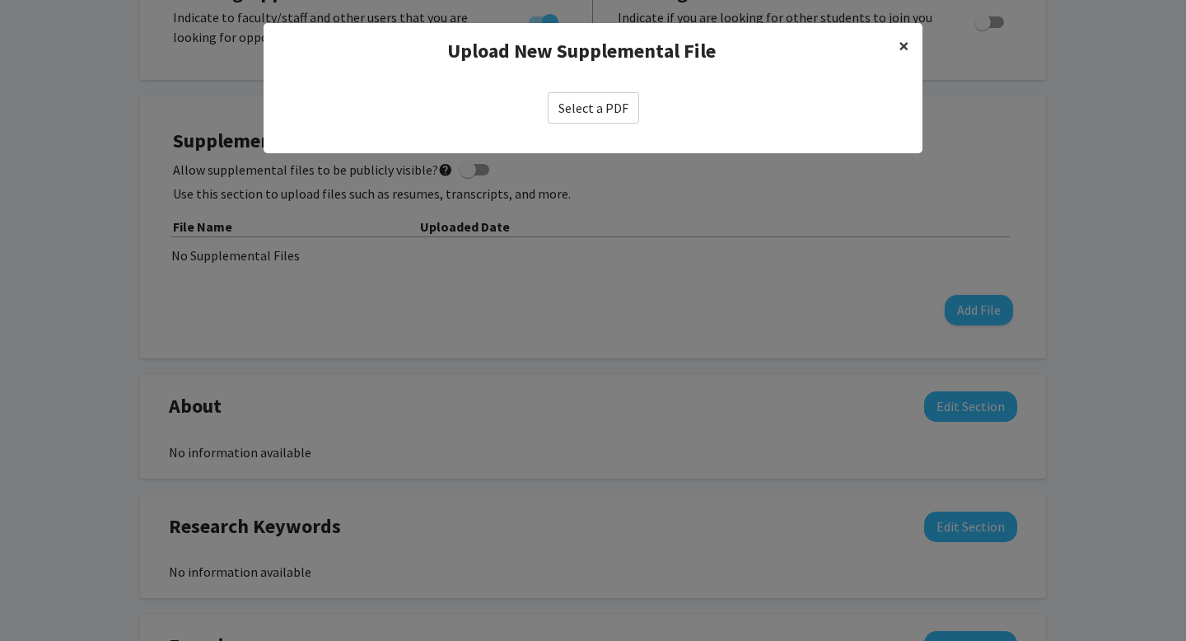
click at [904, 53] on span "×" at bounding box center [903, 46] width 11 height 26
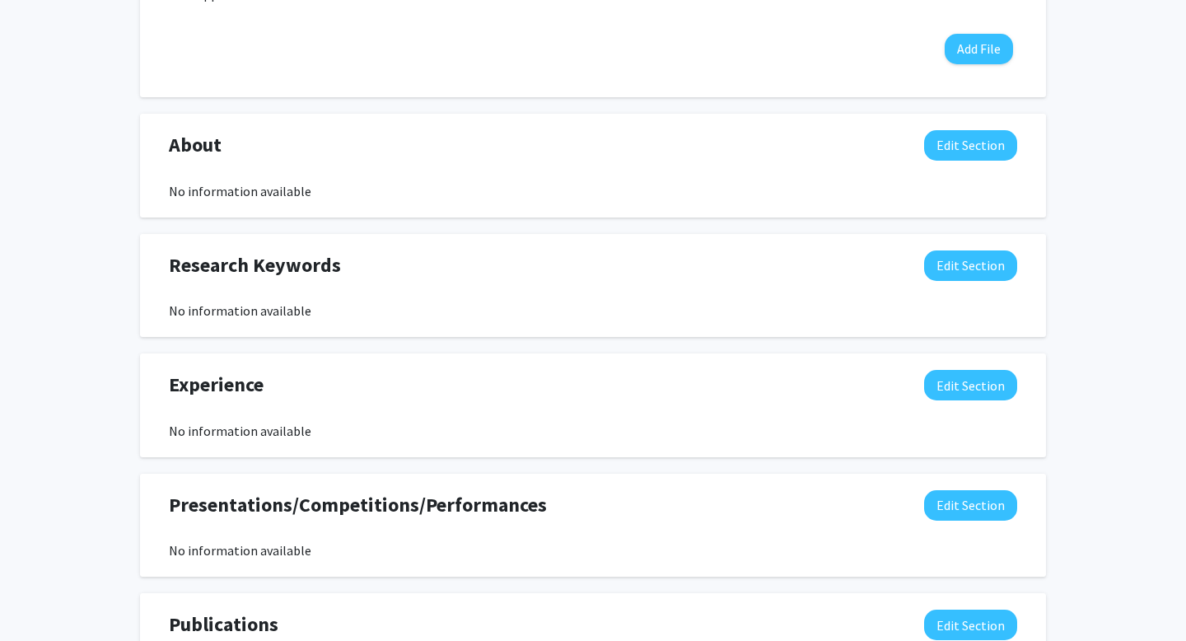
scroll to position [887, 0]
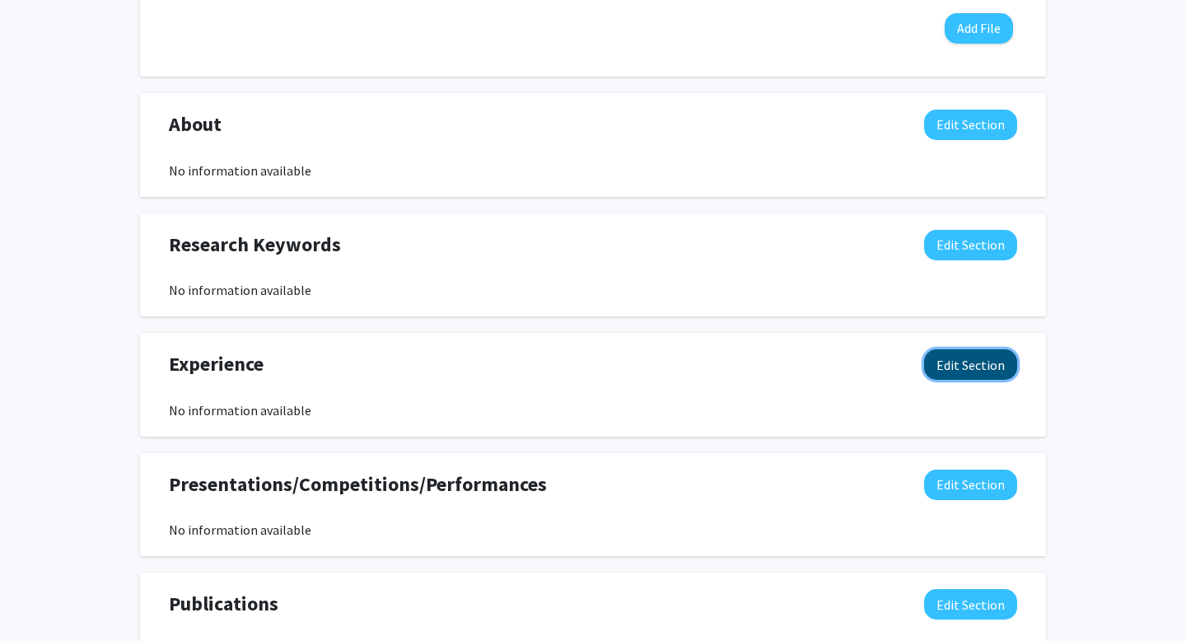
click at [973, 368] on button "Edit Section" at bounding box center [970, 364] width 93 height 30
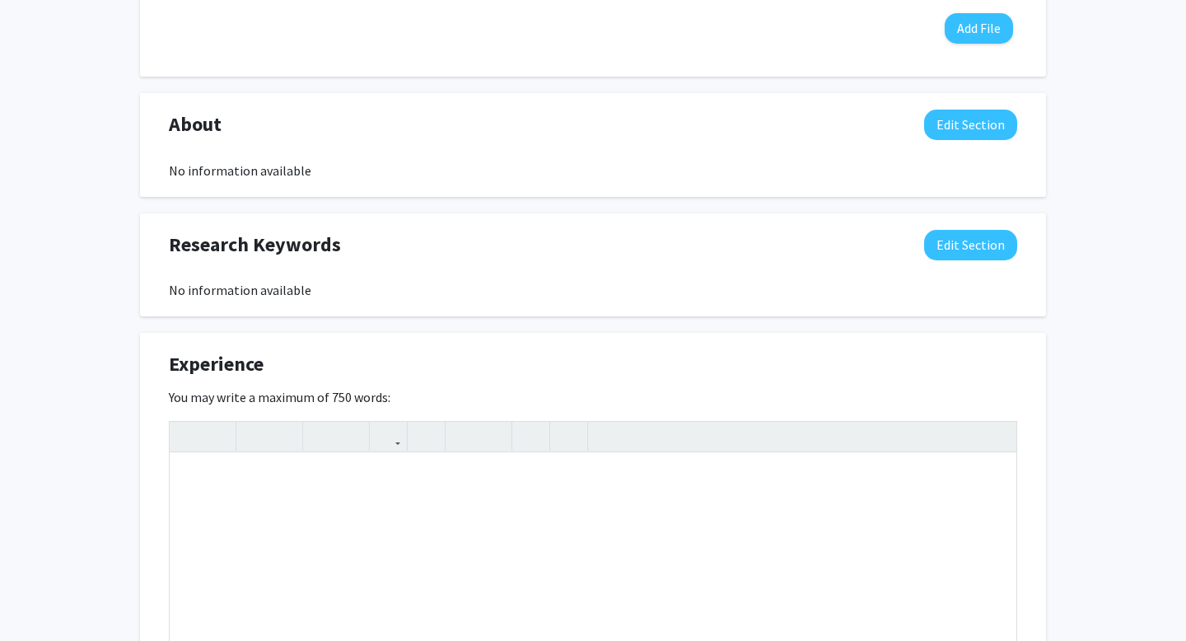
click at [423, 343] on div "Experience Edit Section You may write a maximum of 750 words: Insert link Remov…" at bounding box center [593, 564] width 906 height 463
click at [856, 370] on div "Experience Edit Section" at bounding box center [592, 368] width 873 height 38
click at [187, 359] on span "Experience" at bounding box center [216, 364] width 95 height 30
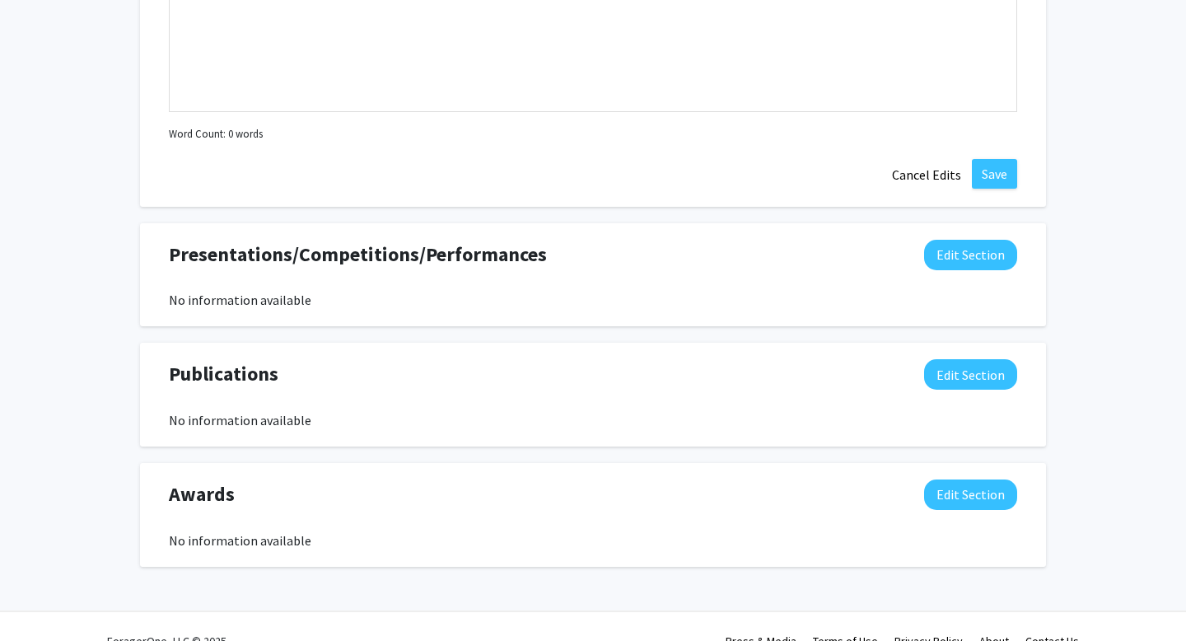
scroll to position [1480, 0]
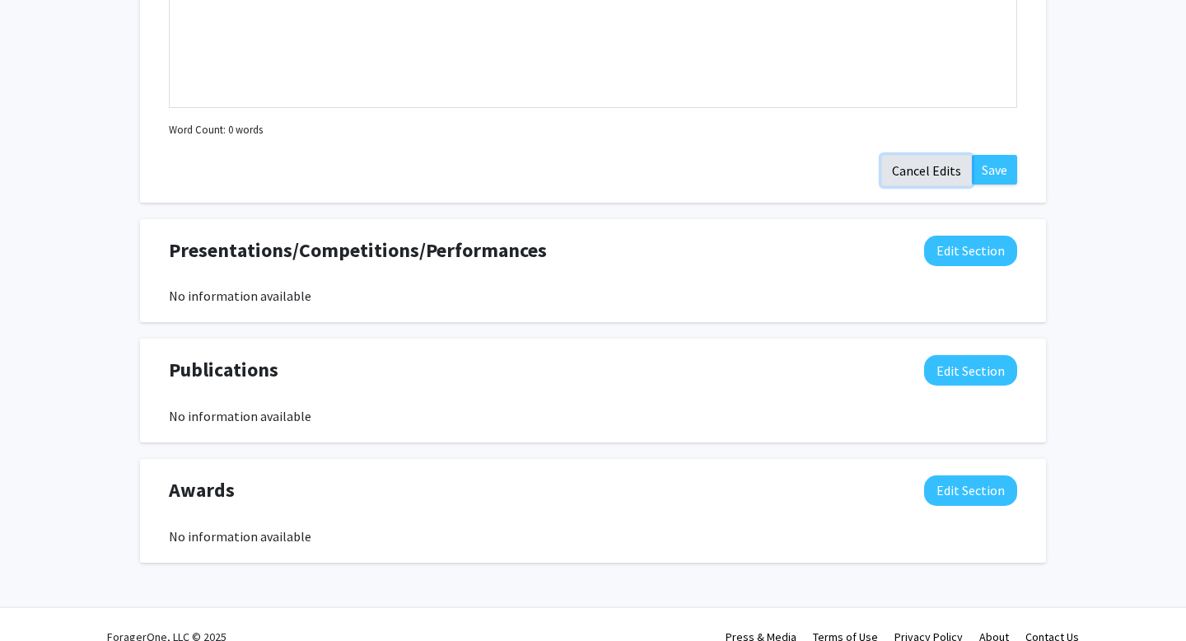
click at [940, 177] on button "Cancel Edits" at bounding box center [926, 170] width 91 height 31
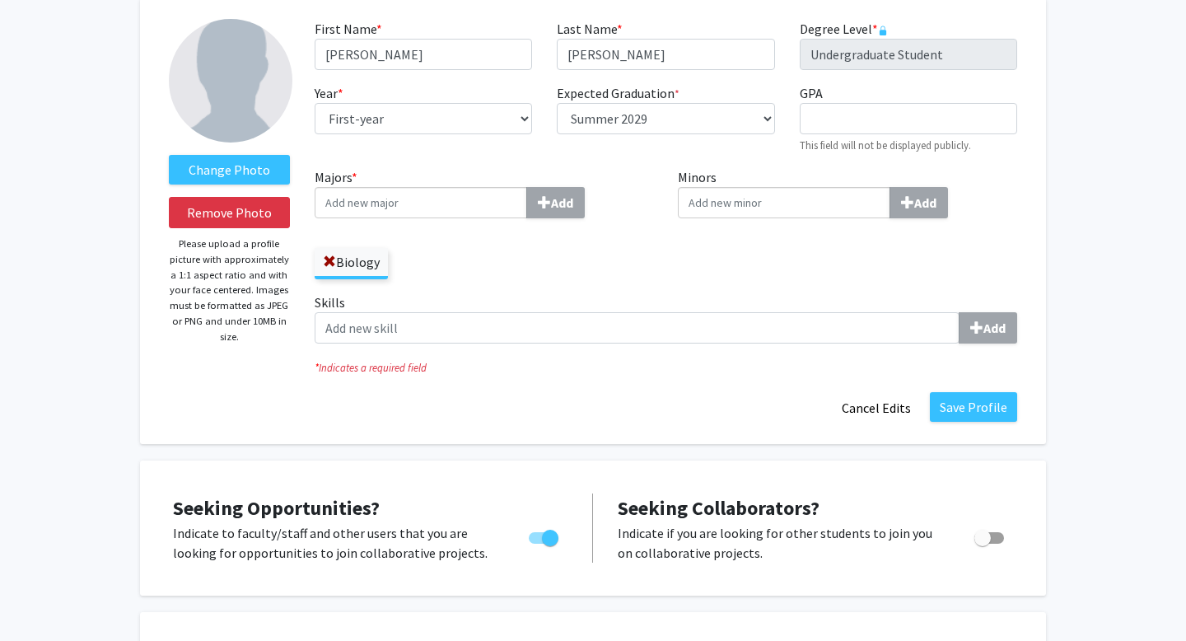
scroll to position [0, 0]
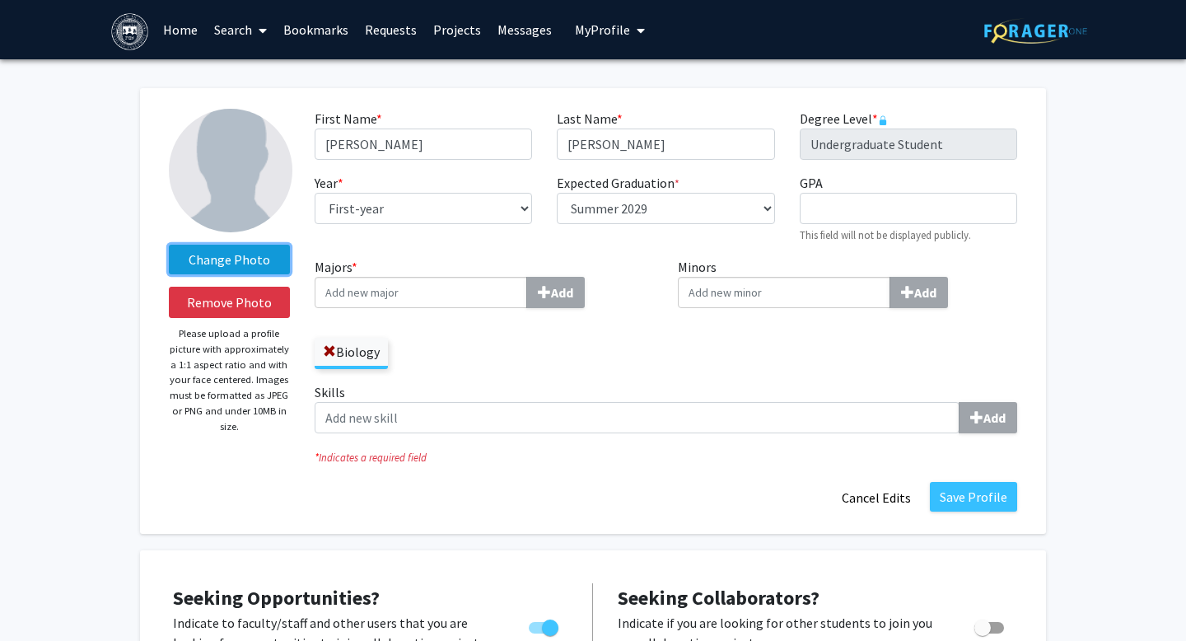
click at [215, 263] on label "Change Photo" at bounding box center [229, 260] width 121 height 30
click at [0, 0] on input "Change Photo" at bounding box center [0, 0] width 0 height 0
click at [201, 180] on img at bounding box center [231, 171] width 124 height 124
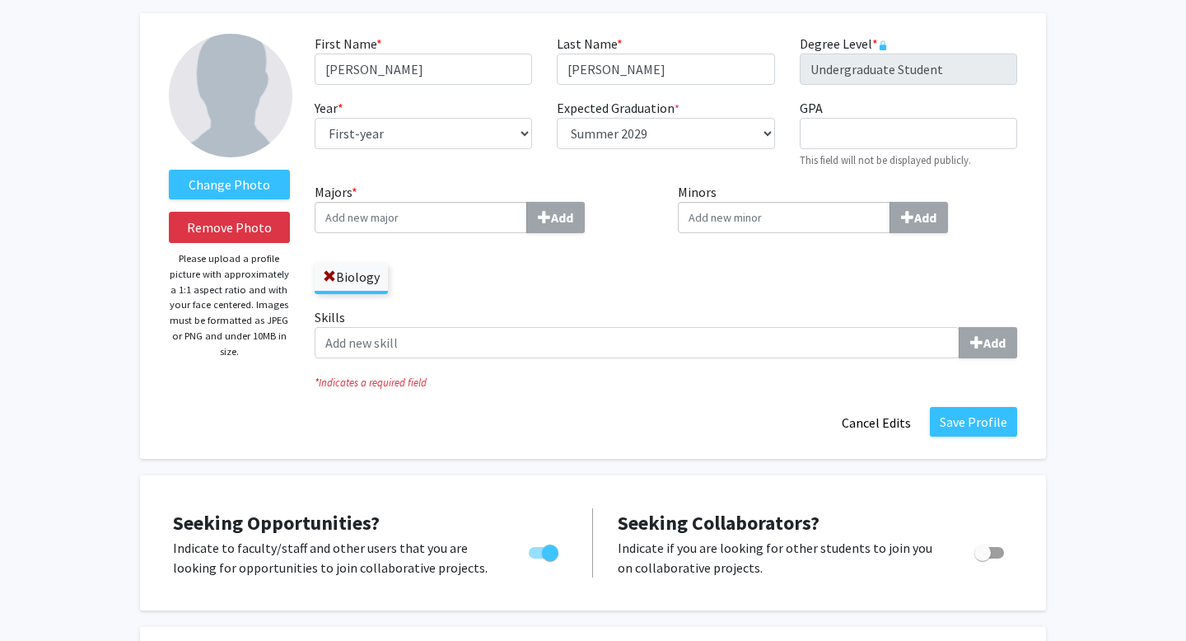
scroll to position [103, 0]
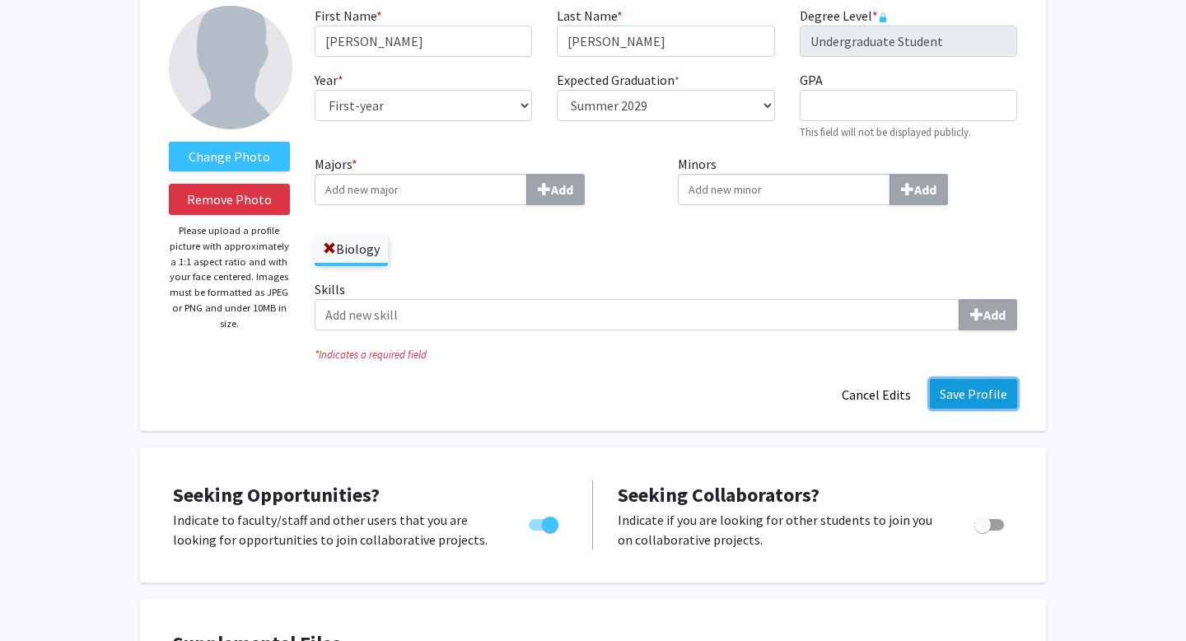
click at [959, 393] on button "Save Profile" at bounding box center [973, 394] width 87 height 30
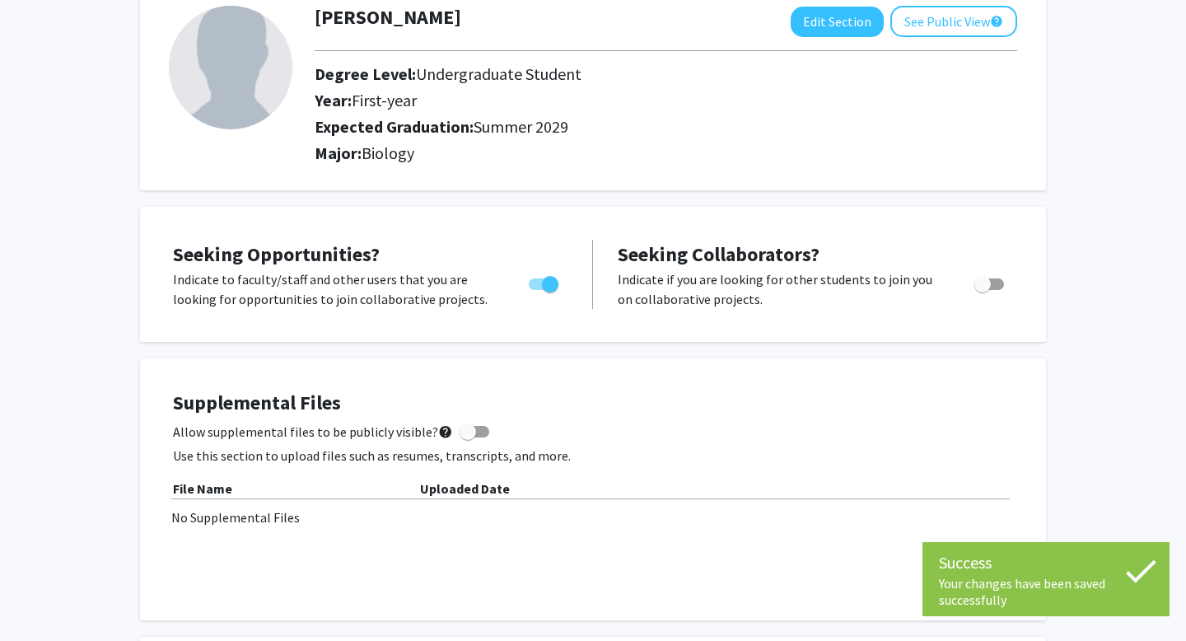
scroll to position [0, 0]
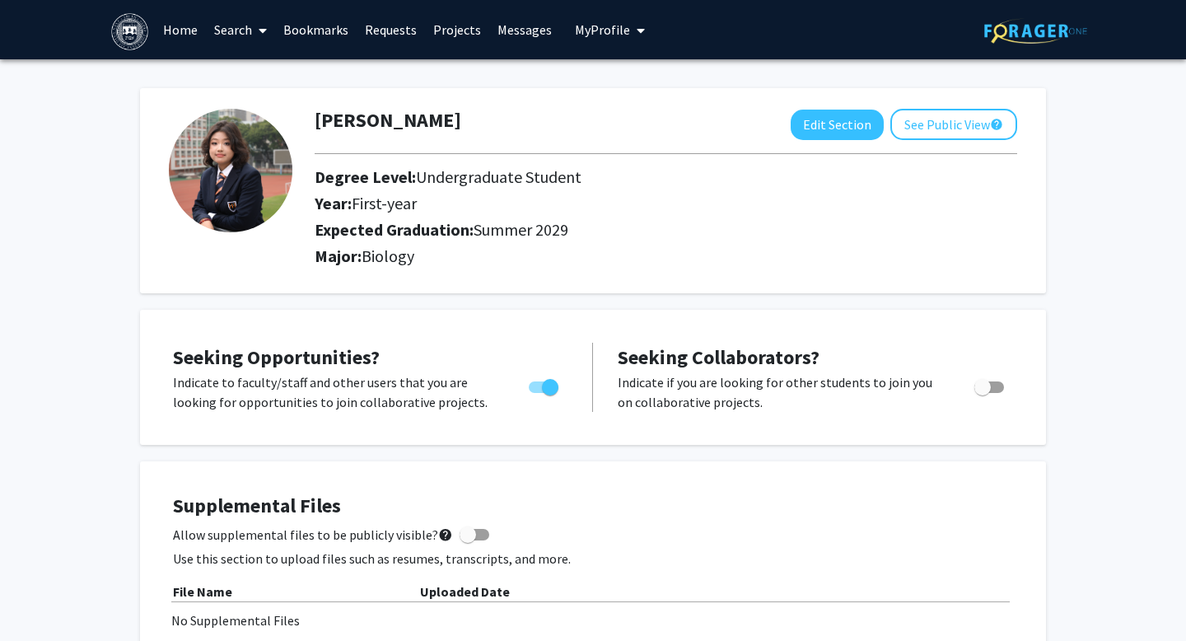
click at [603, 29] on span "My Profile" at bounding box center [602, 29] width 55 height 16
click at [408, 98] on div "[PERSON_NAME] Edit Section See Public View help Degree Level: Undergraduate Stu…" at bounding box center [593, 190] width 906 height 205
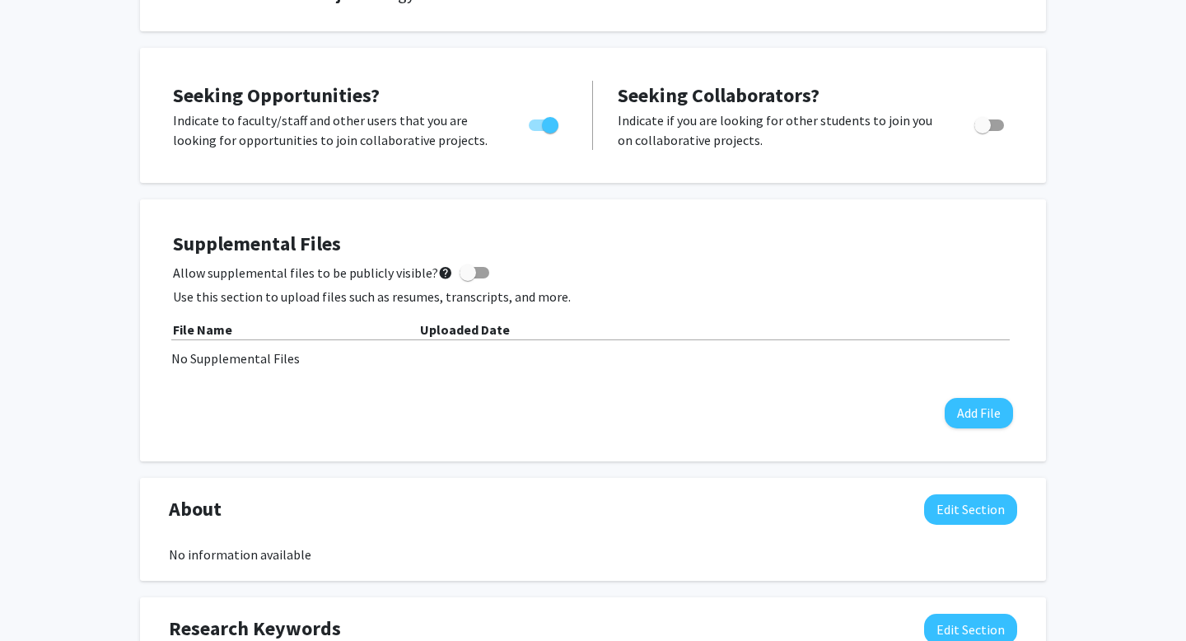
scroll to position [281, 0]
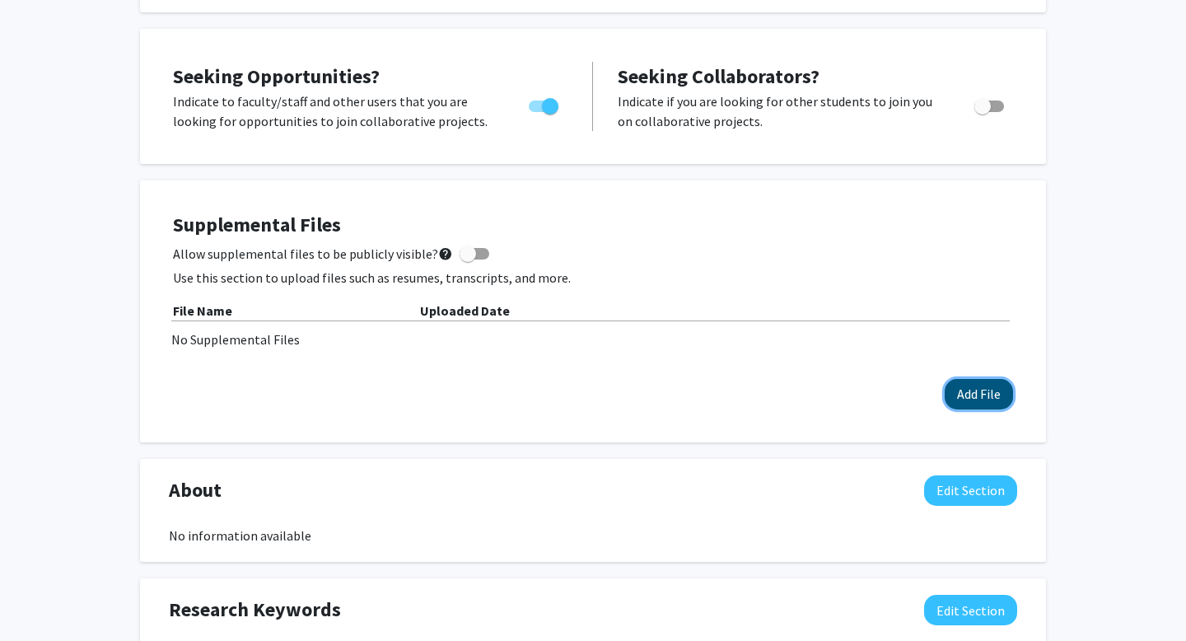
click at [984, 389] on button "Add File" at bounding box center [978, 394] width 68 height 30
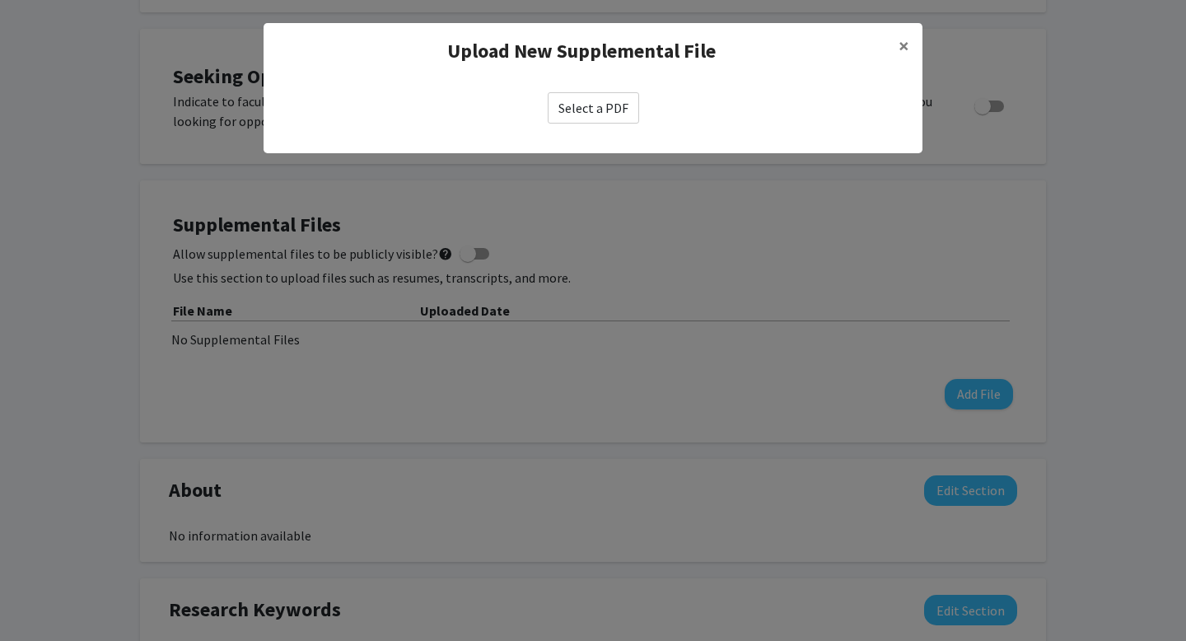
click at [608, 112] on label "Select a PDF" at bounding box center [593, 107] width 91 height 31
click at [0, 0] on input "Select a PDF" at bounding box center [0, 0] width 0 height 0
click at [894, 59] on button "×" at bounding box center [903, 46] width 37 height 46
click at [907, 54] on div "Upload New Supplemental File ×" at bounding box center [592, 51] width 659 height 56
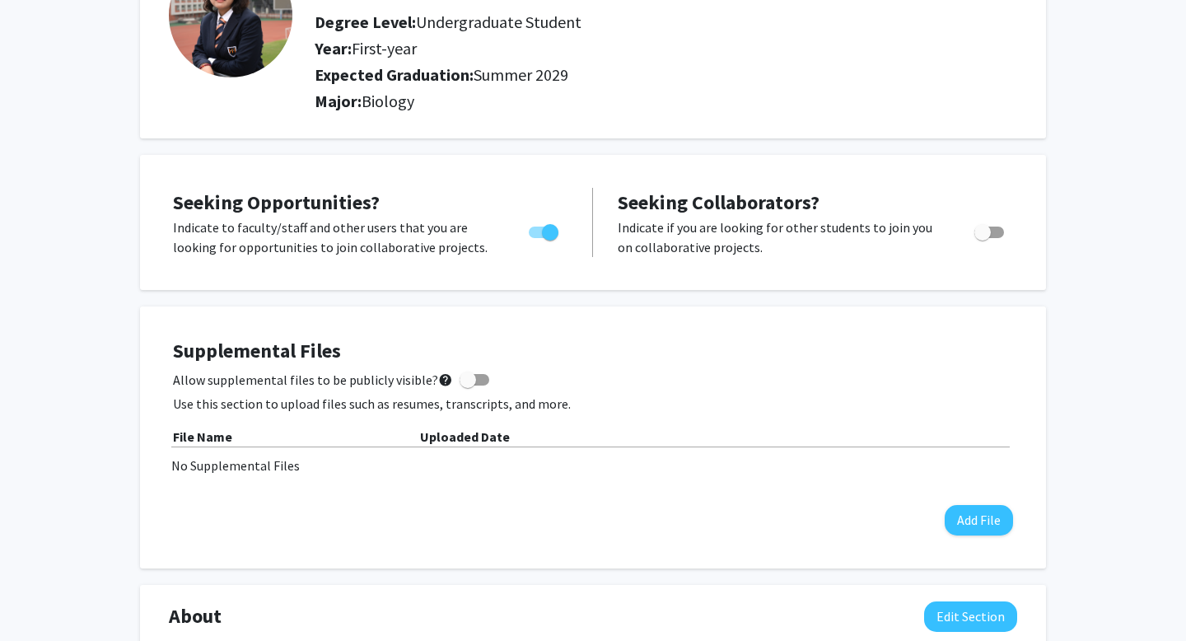
scroll to position [0, 0]
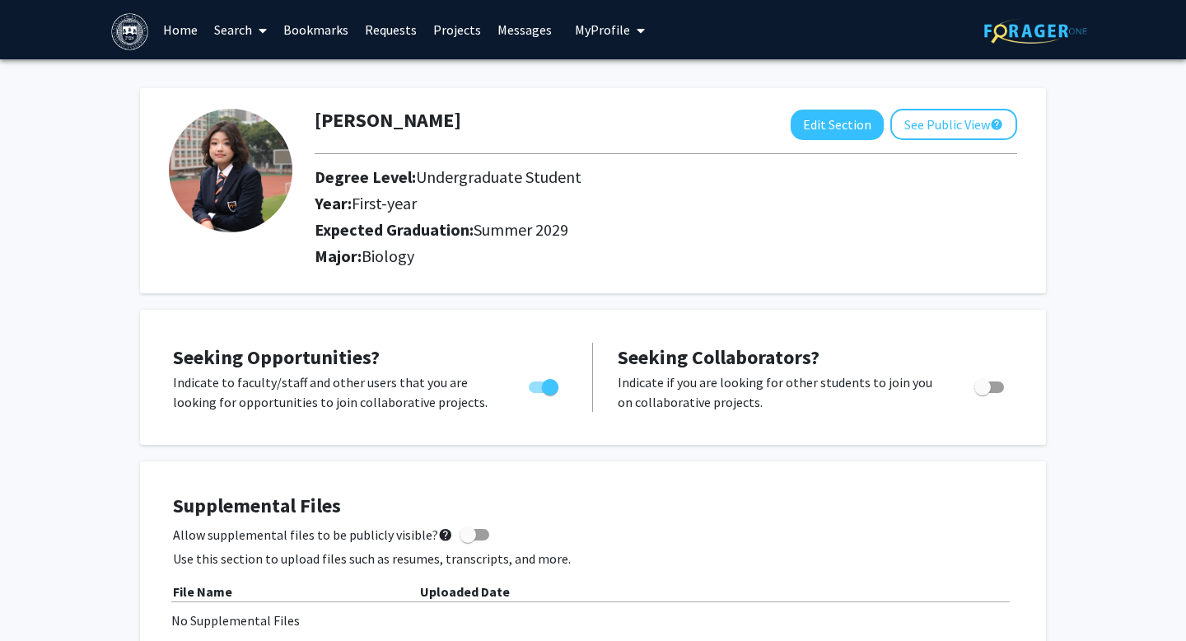
click at [241, 30] on link "Search" at bounding box center [240, 30] width 69 height 58
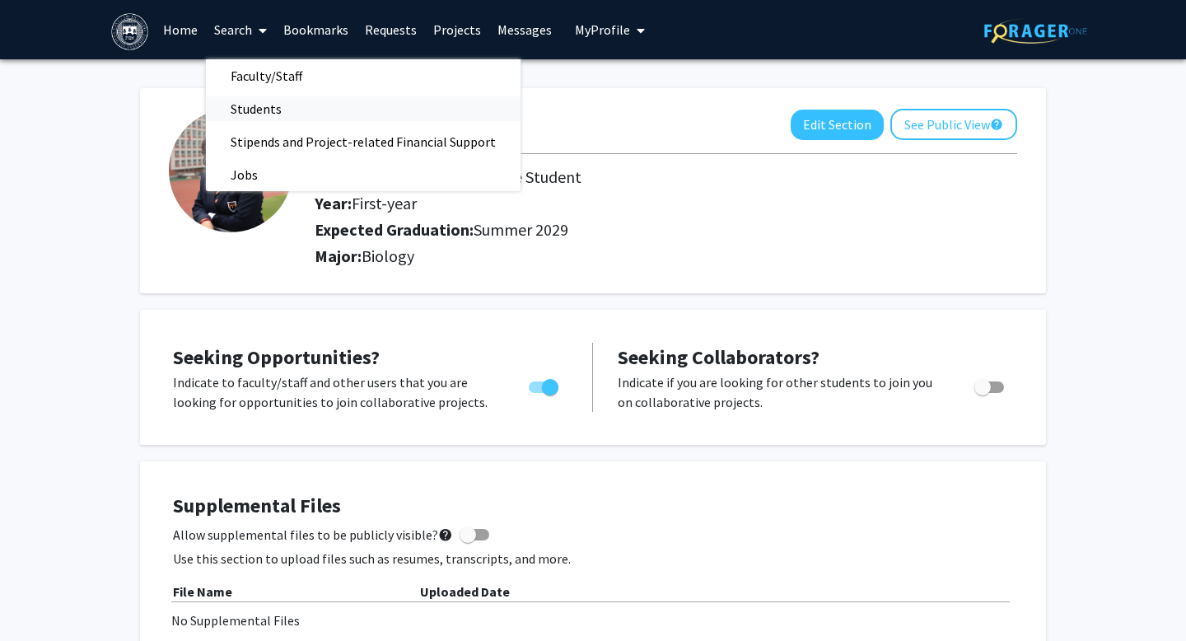
click at [260, 110] on span "Students" at bounding box center [256, 108] width 100 height 33
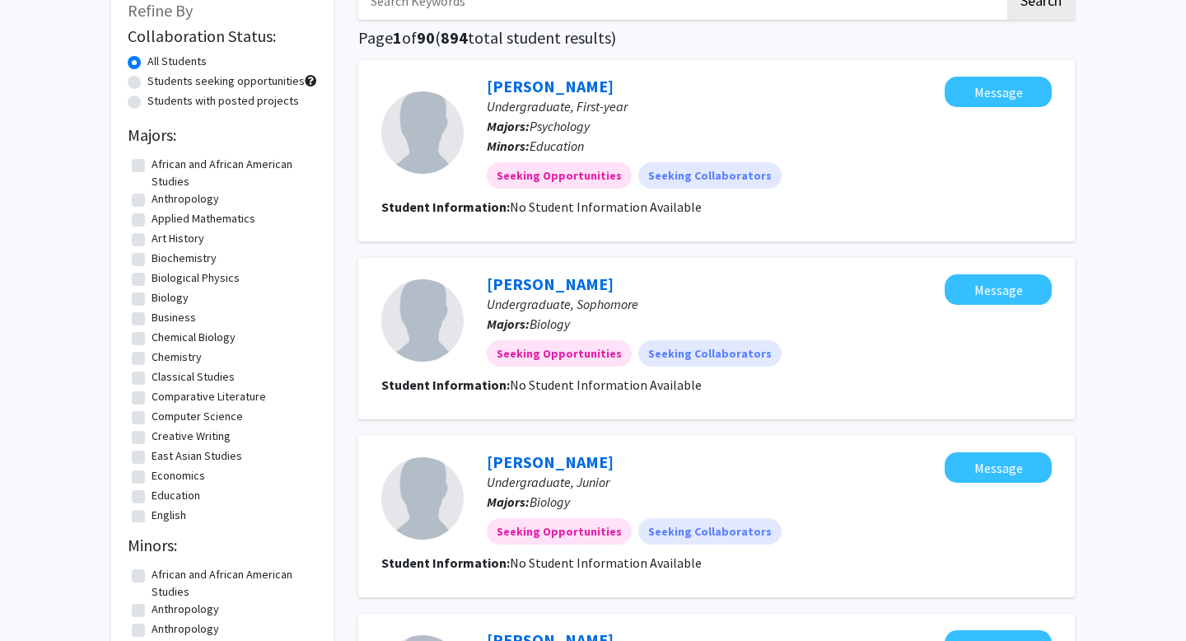
scroll to position [107, 0]
click at [512, 284] on link "[PERSON_NAME]" at bounding box center [550, 283] width 127 height 21
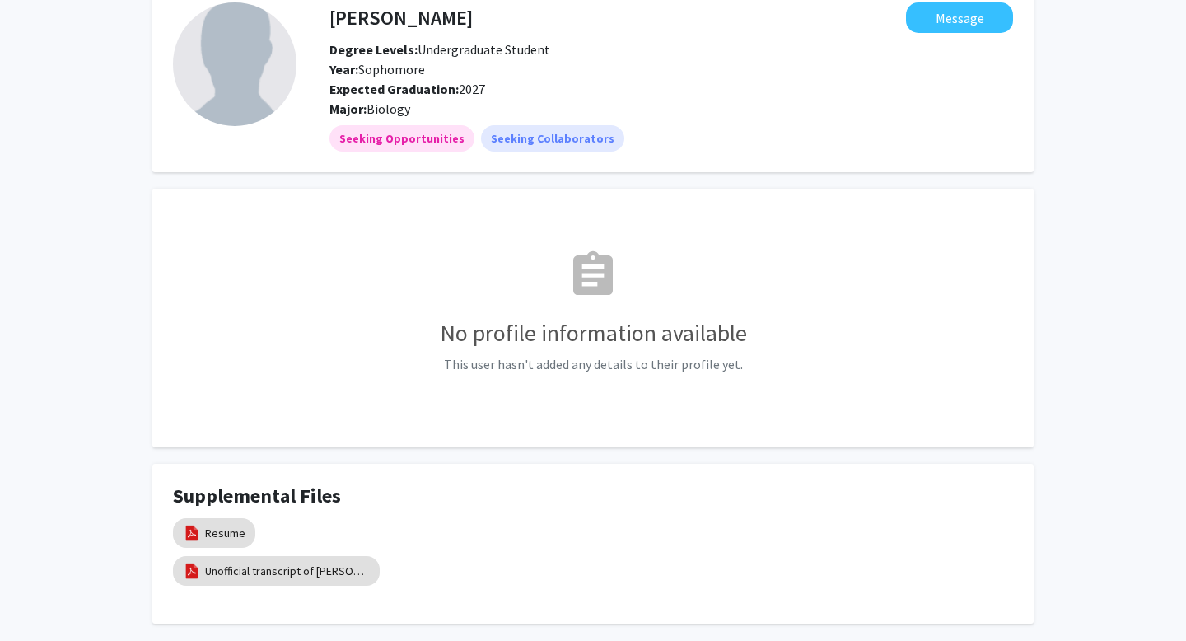
scroll to position [176, 0]
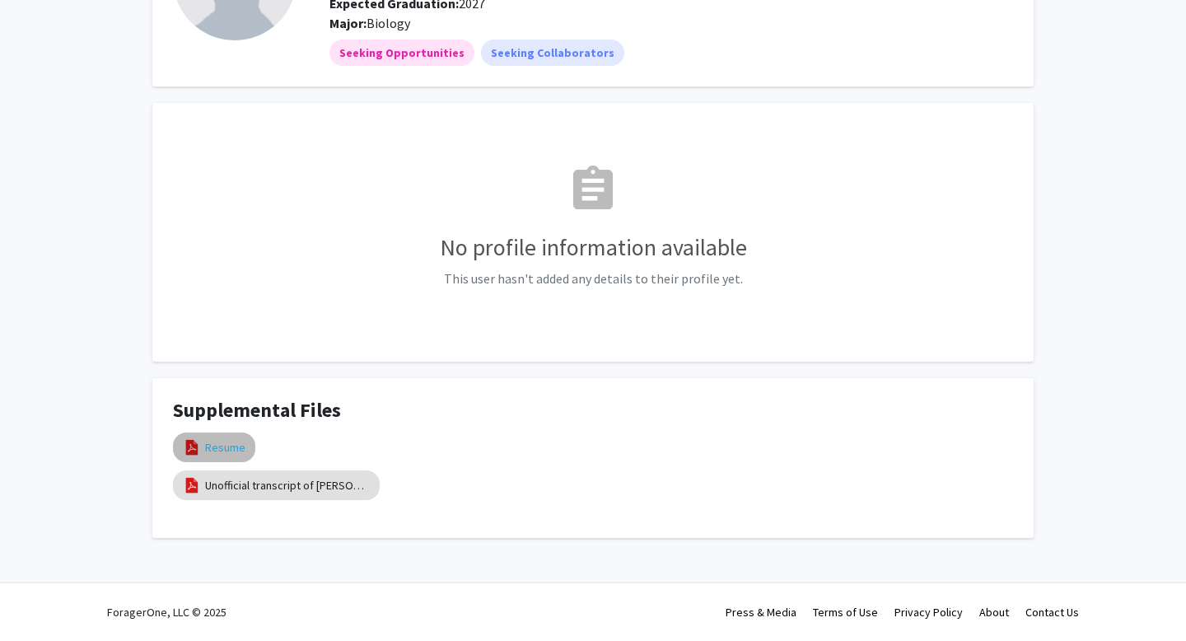
click at [216, 454] on link "Resume" at bounding box center [225, 447] width 40 height 17
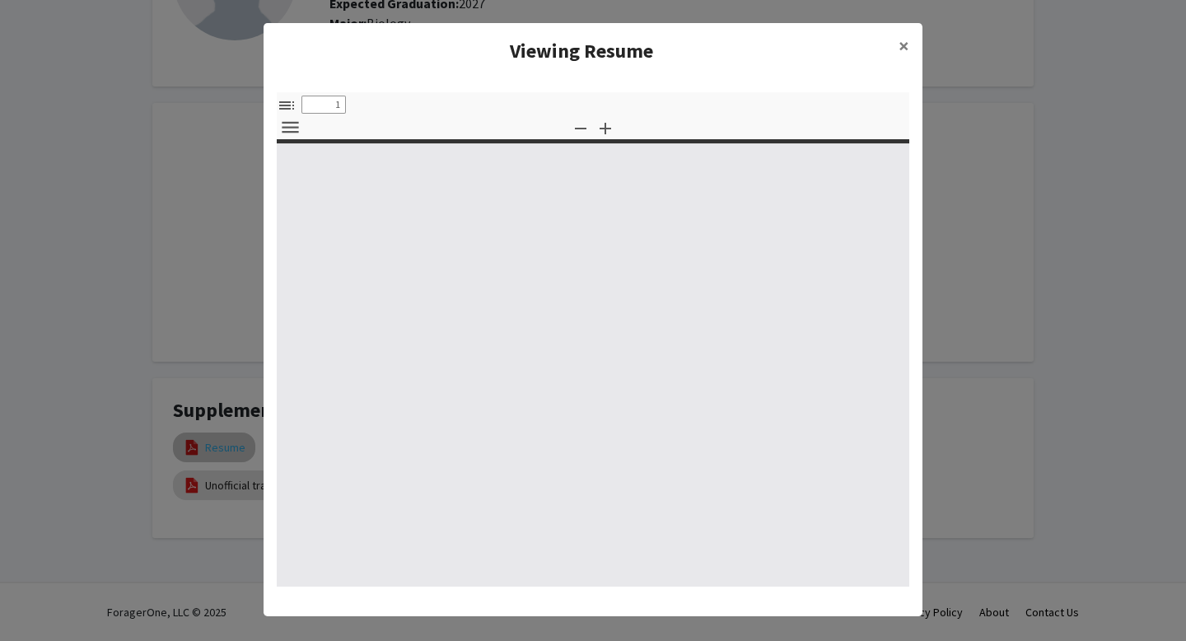
select select "custom"
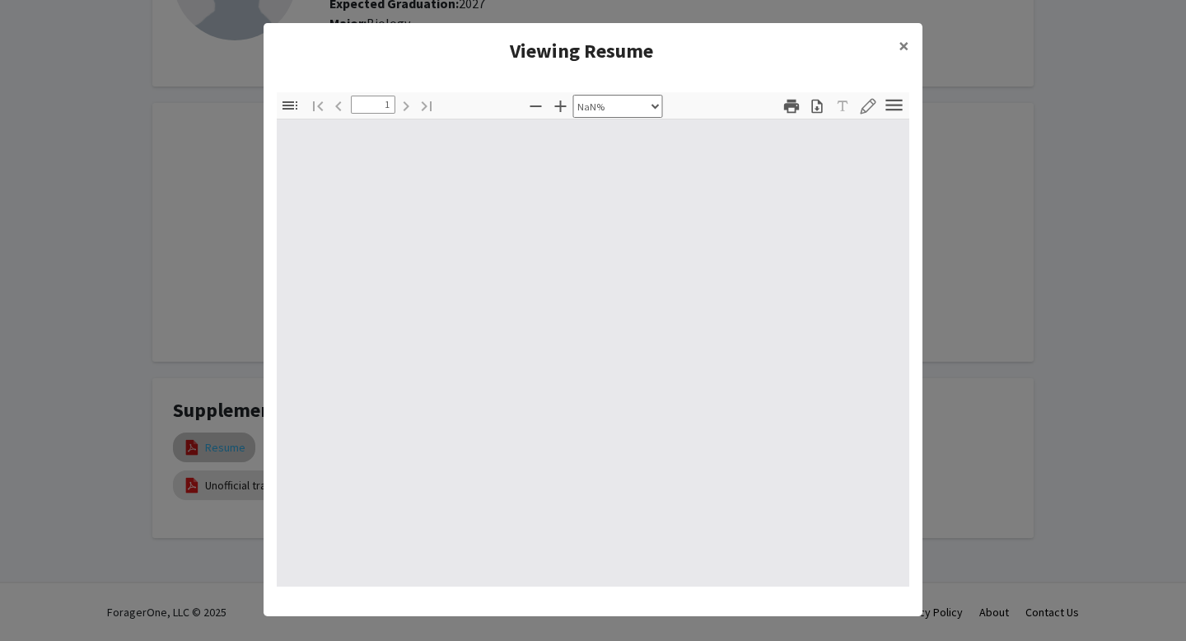
type input "0"
select select "custom"
type input "1"
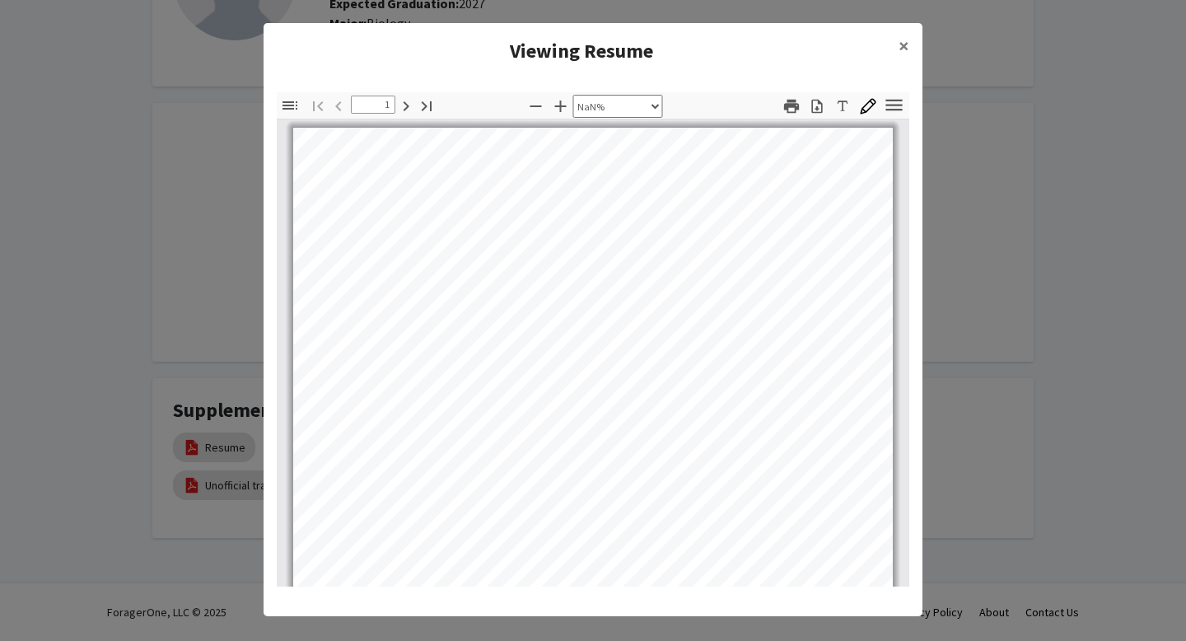
scroll to position [9, 0]
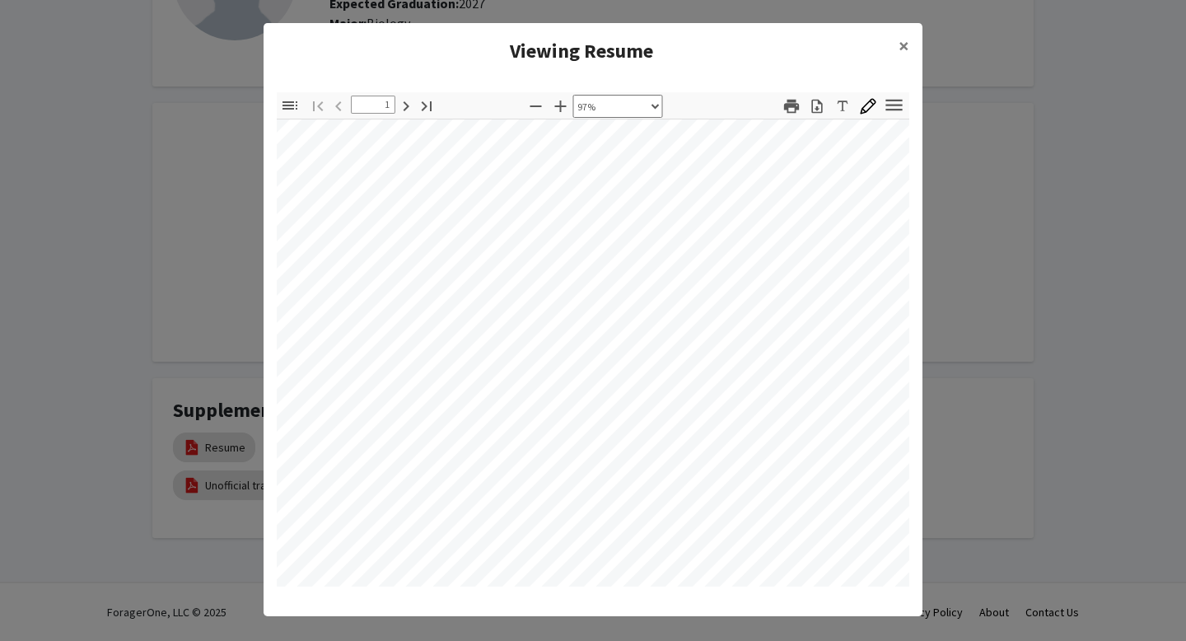
select select "custom"
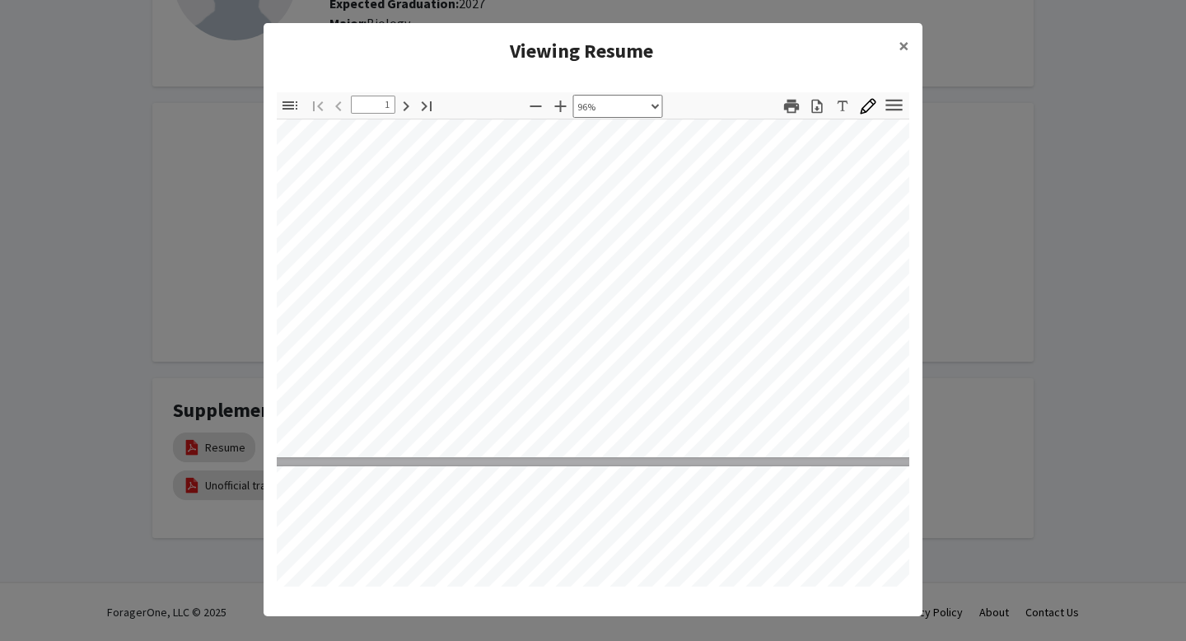
type input "2"
select select "custom"
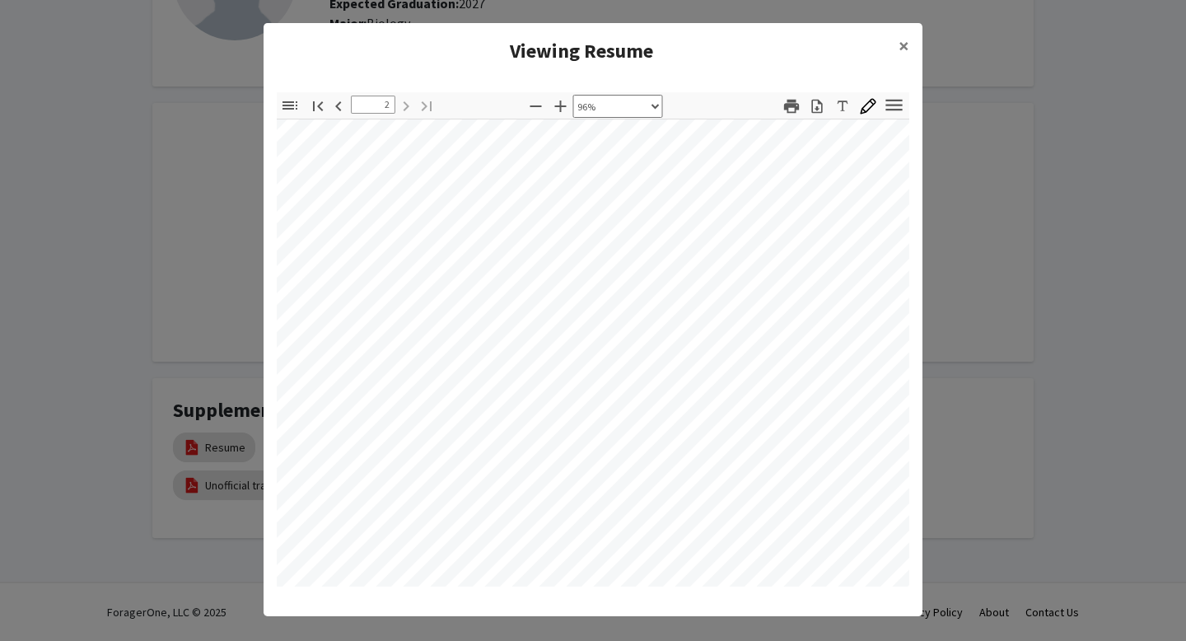
scroll to position [1115, 16]
click at [899, 43] on span "×" at bounding box center [903, 46] width 11 height 26
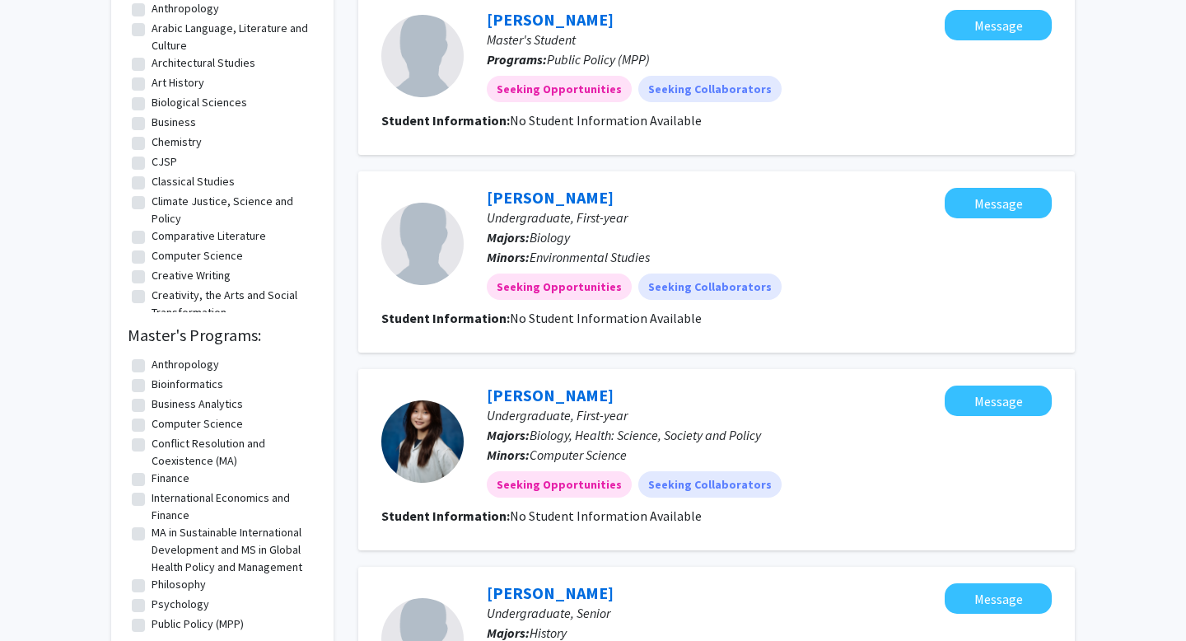
scroll to position [727, 0]
click at [539, 398] on link "[PERSON_NAME]" at bounding box center [550, 394] width 127 height 21
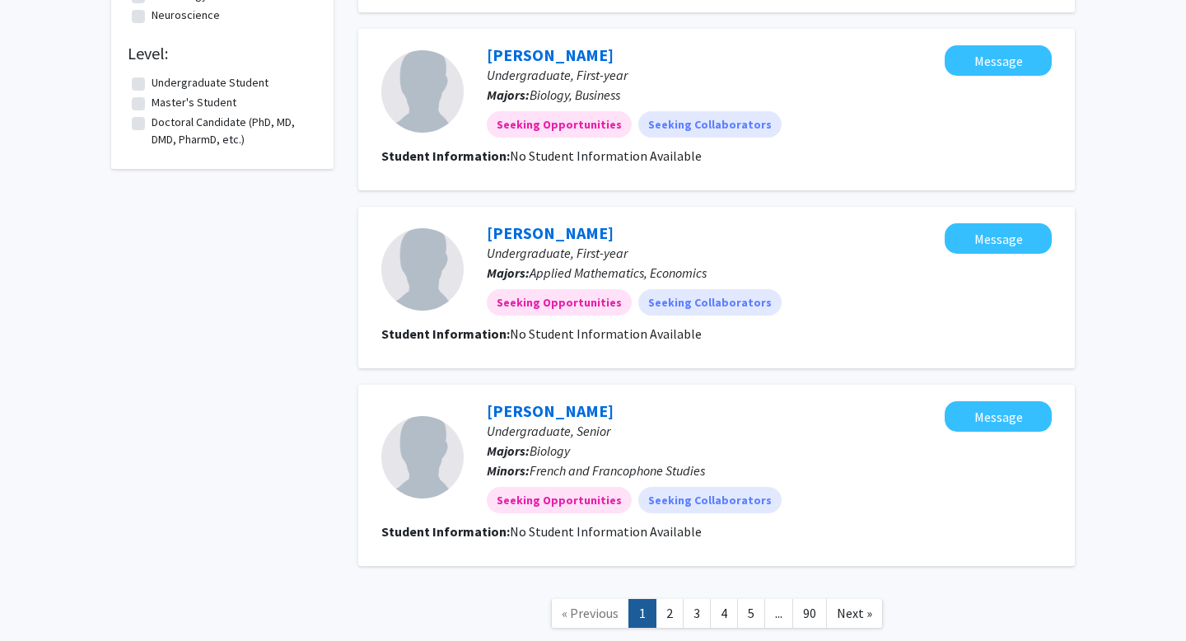
scroll to position [1569, 0]
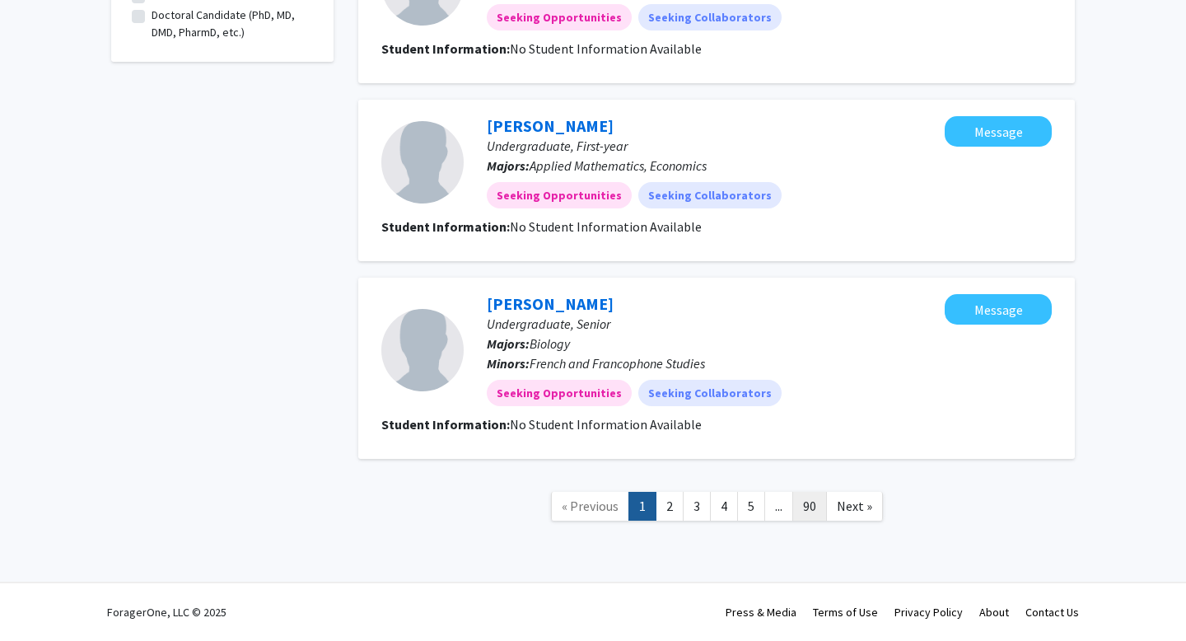
click at [802, 506] on link "90" at bounding box center [809, 506] width 35 height 29
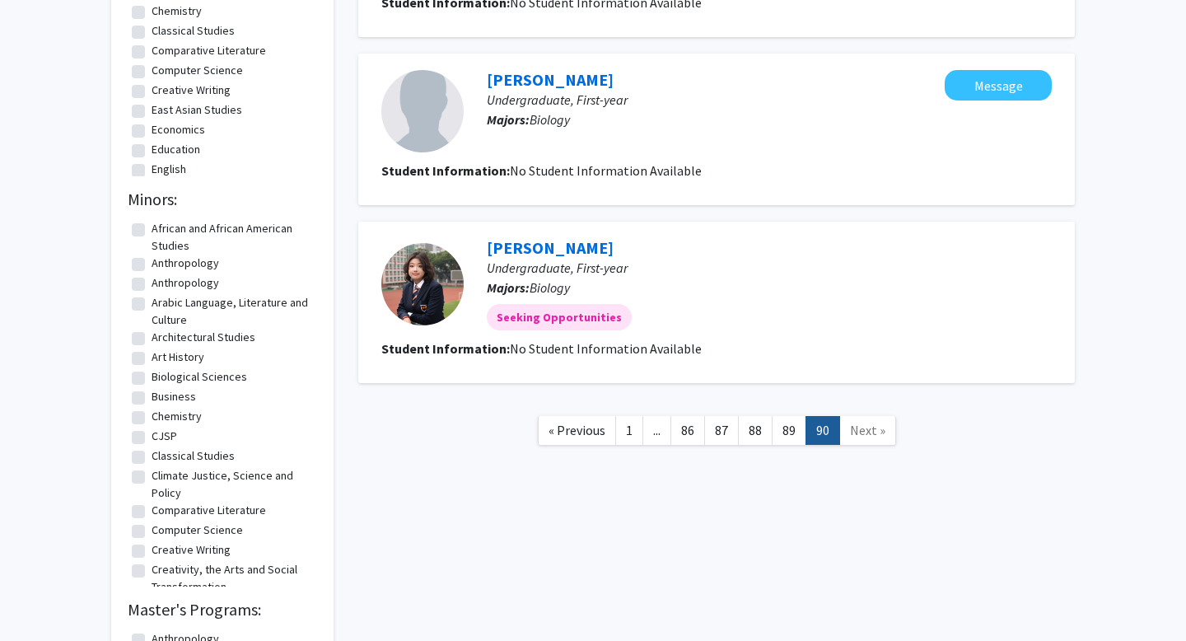
scroll to position [450, 0]
click at [723, 431] on link "87" at bounding box center [721, 431] width 35 height 29
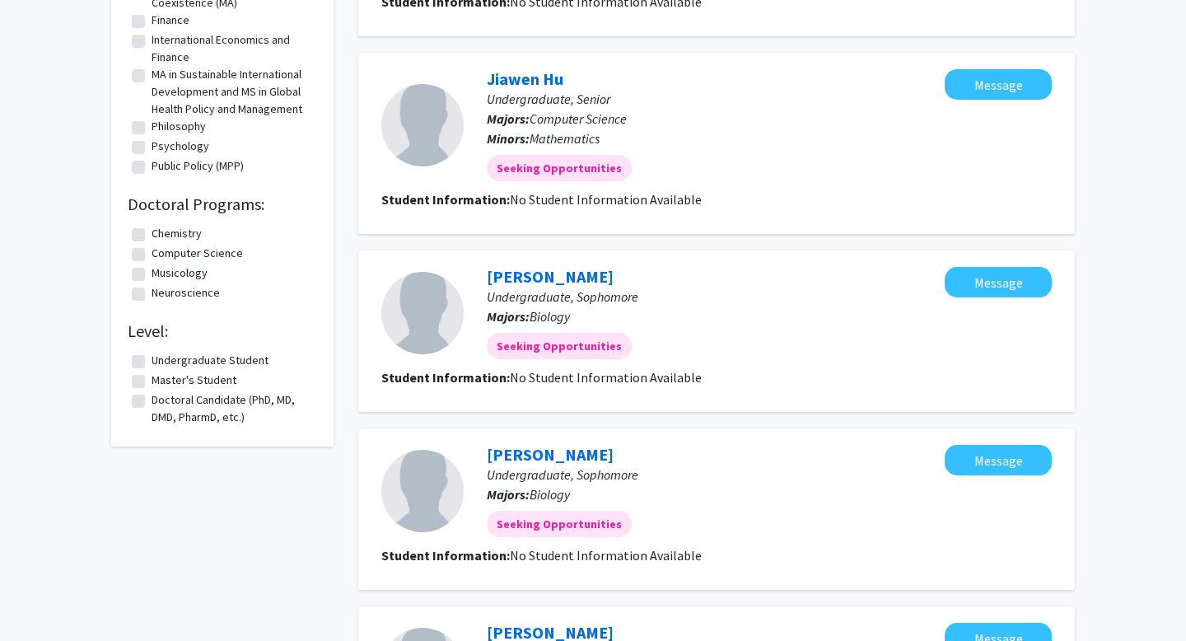
scroll to position [1493, 0]
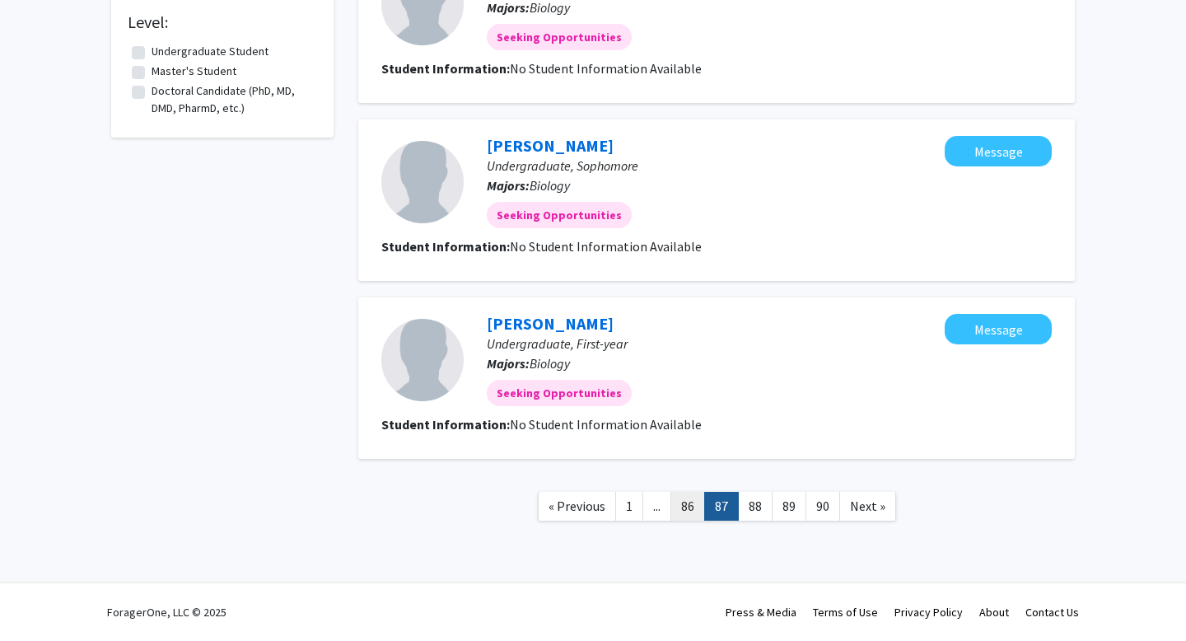
click at [678, 497] on link "86" at bounding box center [687, 506] width 35 height 29
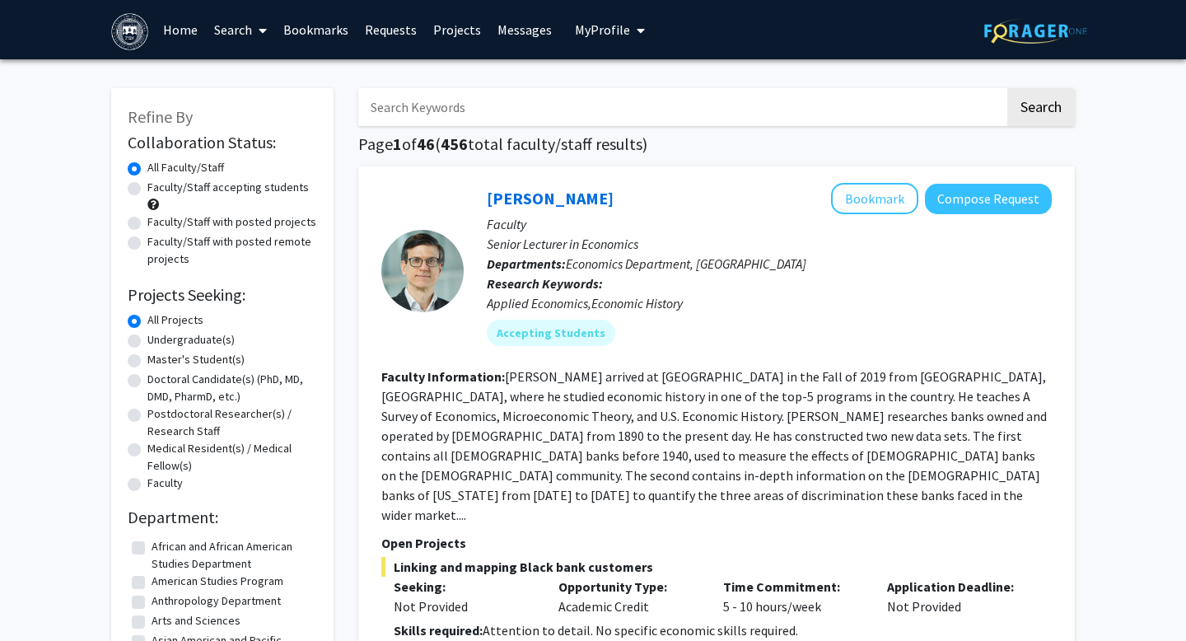
click at [238, 29] on link "Search" at bounding box center [240, 30] width 69 height 58
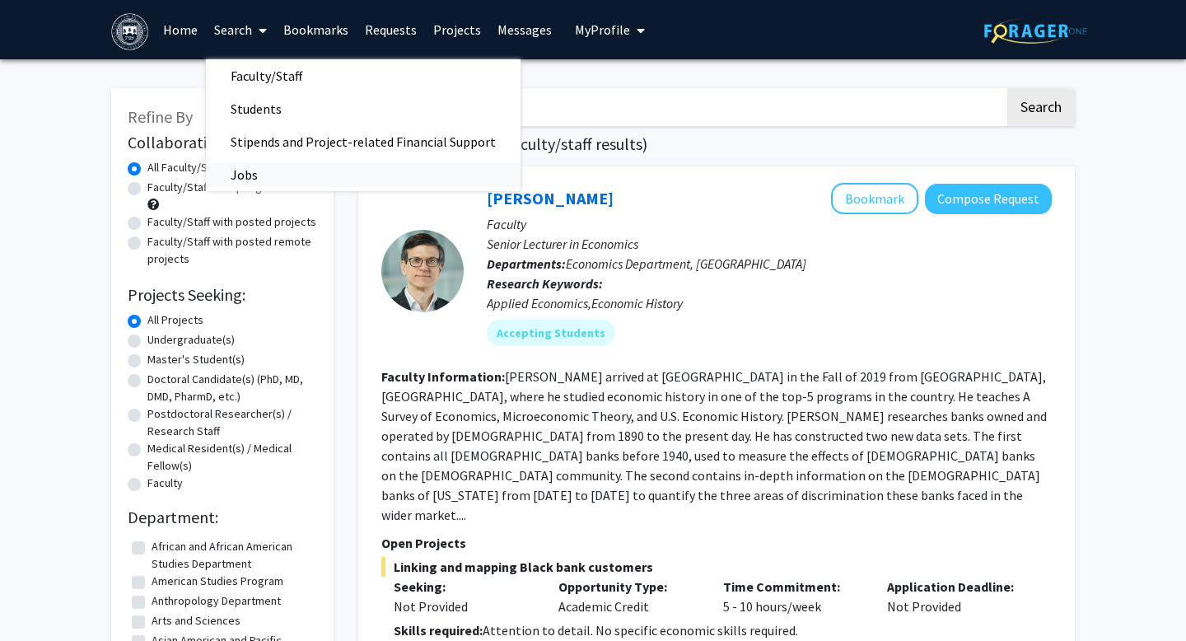
click at [248, 189] on span "Jobs" at bounding box center [244, 174] width 77 height 33
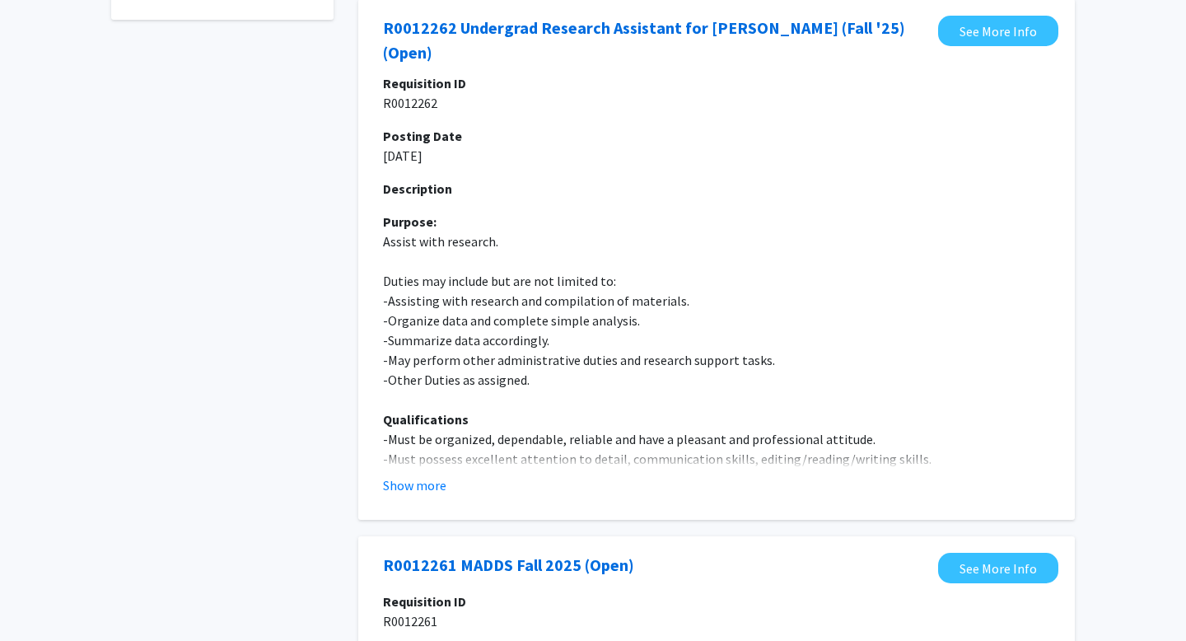
scroll to position [172, 0]
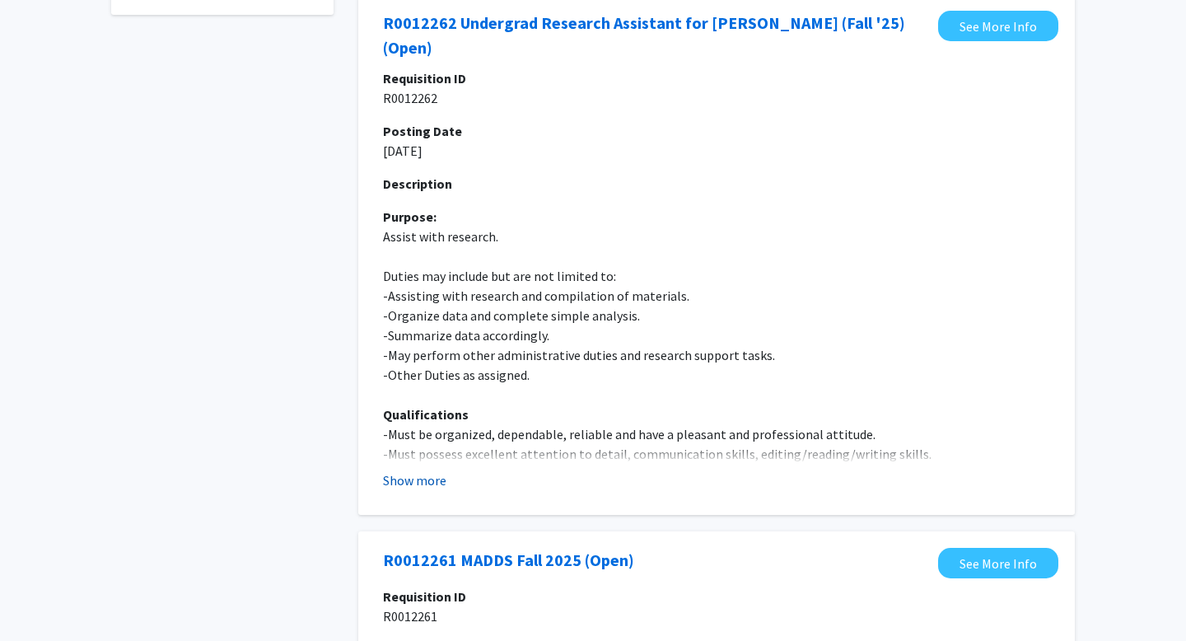
click at [416, 476] on button "Show more" at bounding box center [414, 480] width 63 height 20
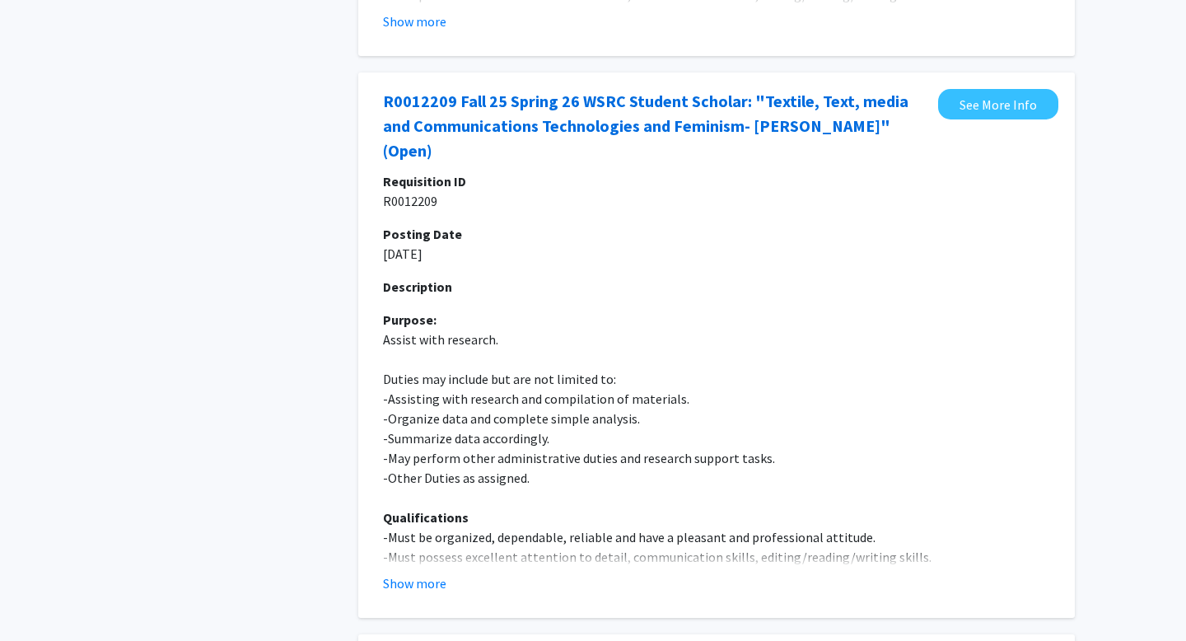
scroll to position [2100, 0]
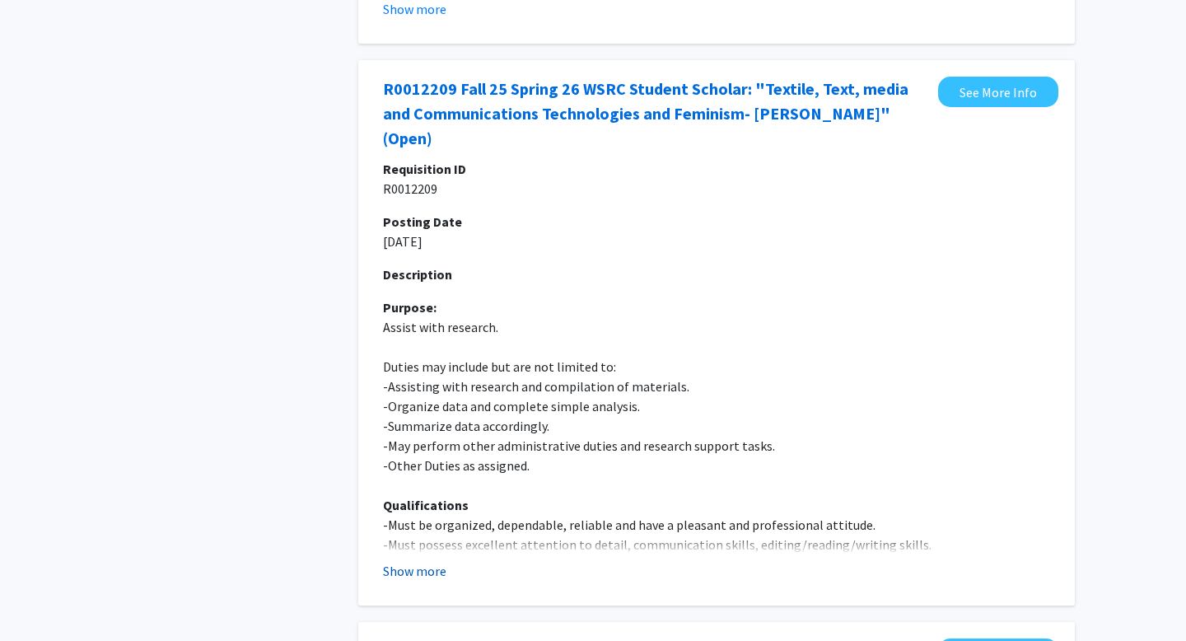
click at [404, 561] on button "Show more" at bounding box center [414, 571] width 63 height 20
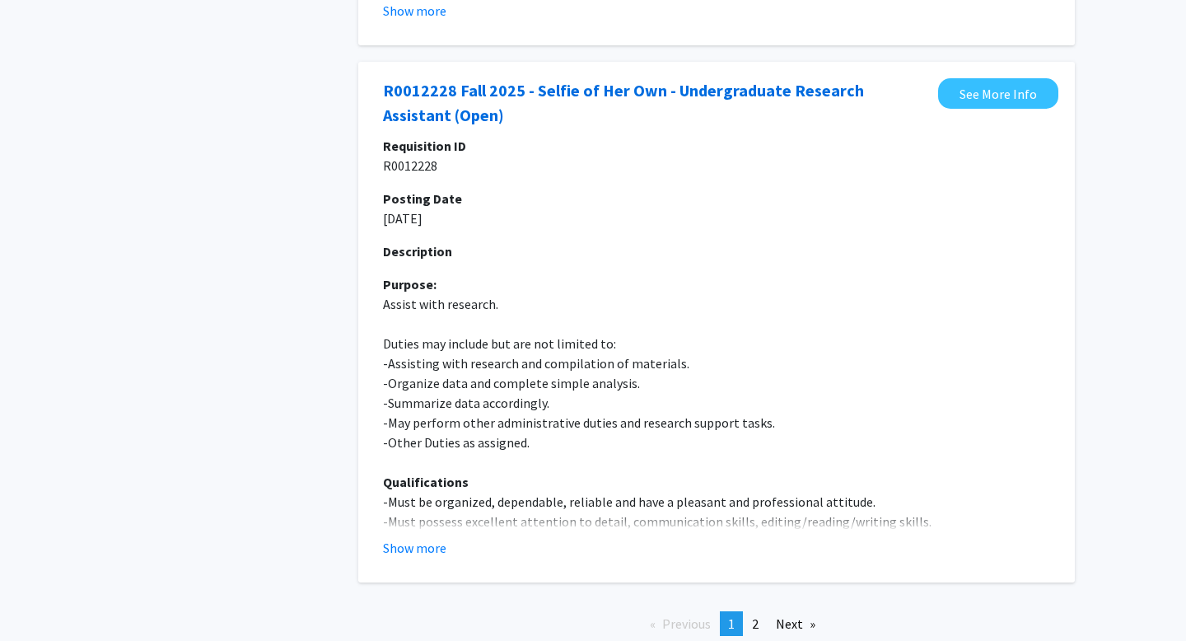
scroll to position [5890, 0]
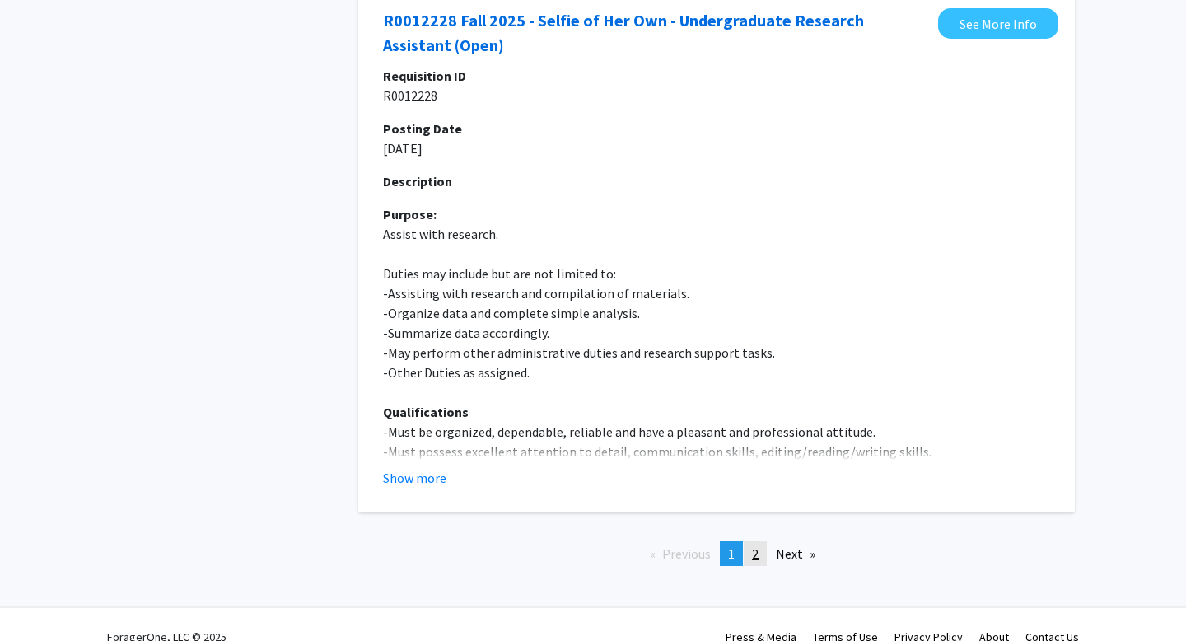
click at [756, 545] on span "2" at bounding box center [755, 553] width 7 height 16
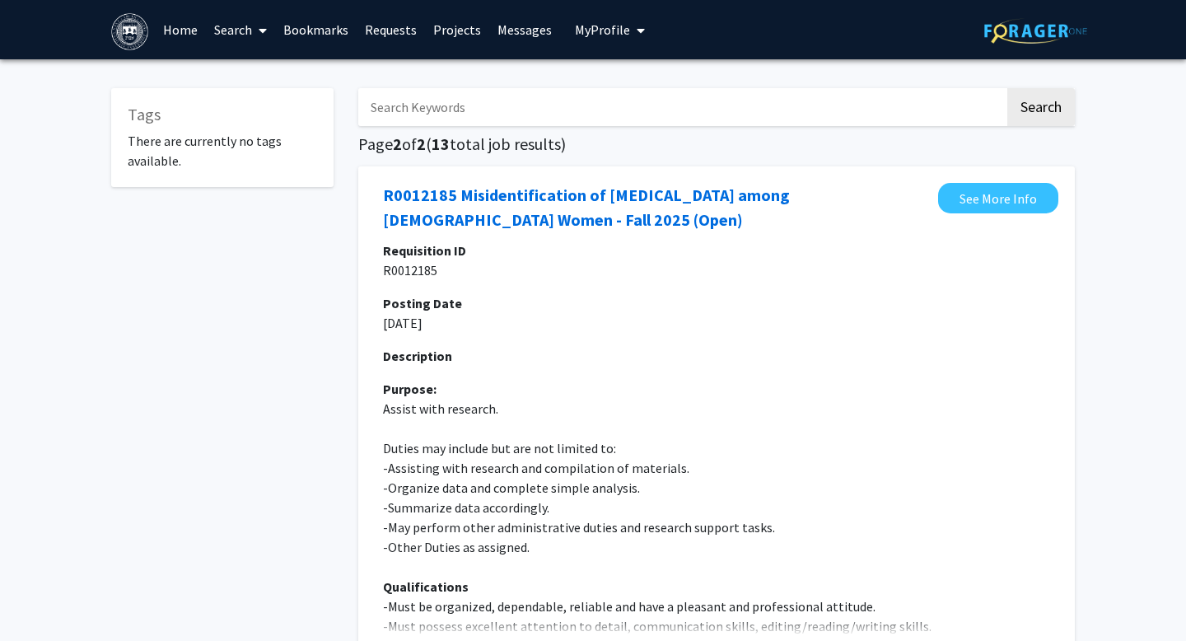
click at [247, 33] on link "Search" at bounding box center [240, 30] width 69 height 58
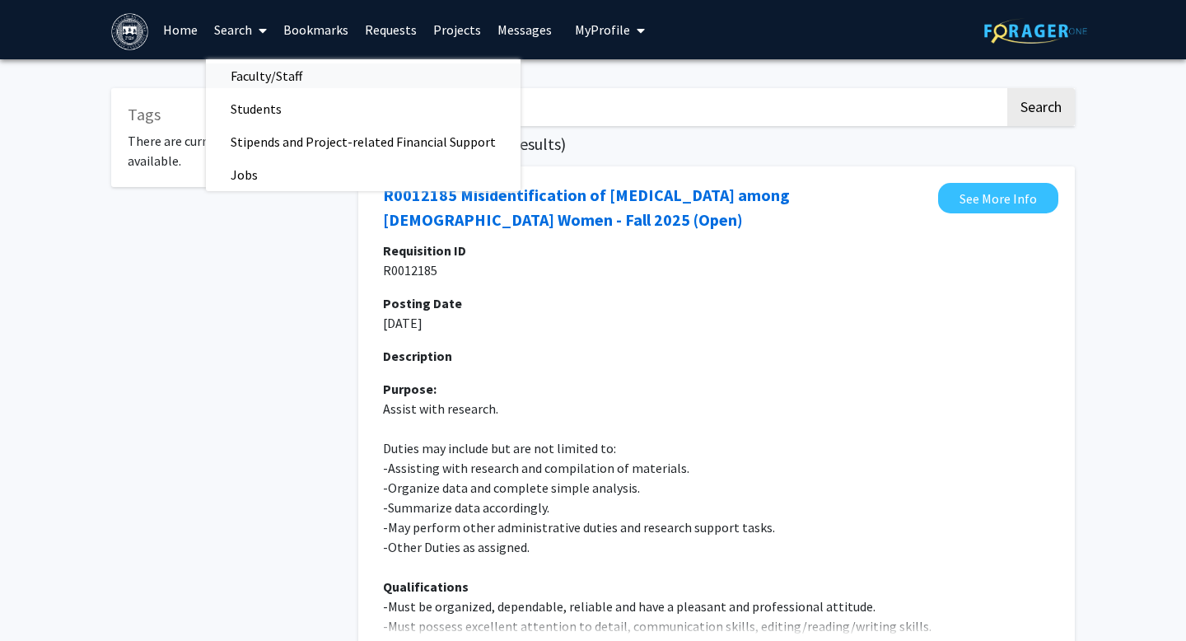
click at [237, 71] on span "Faculty/Staff" at bounding box center [266, 75] width 121 height 33
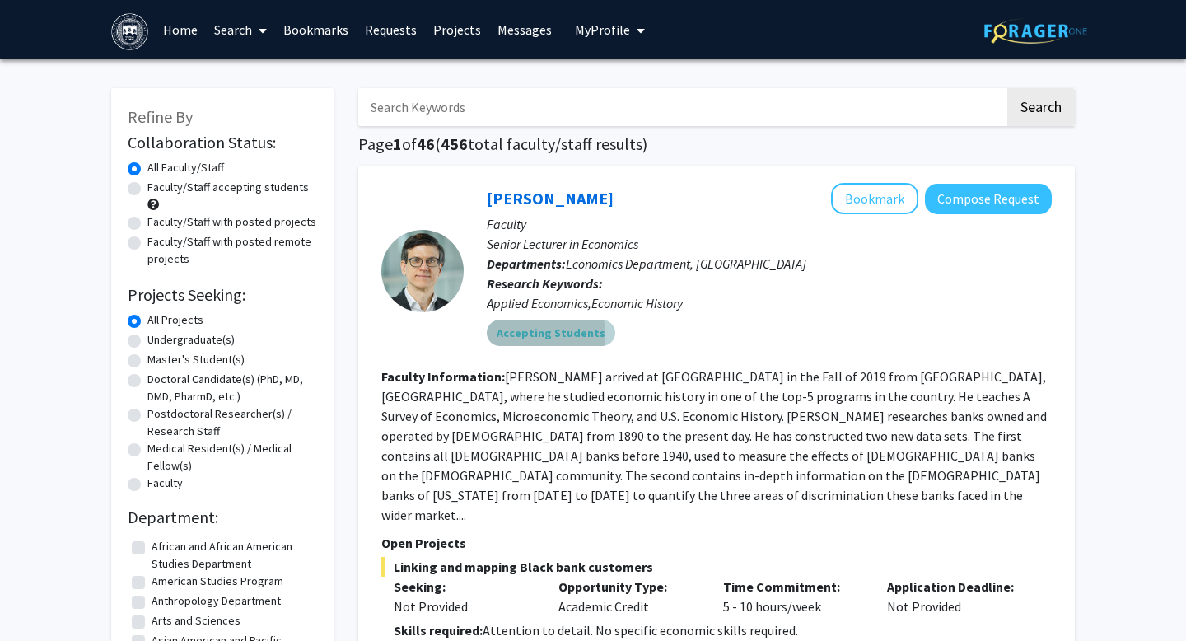
click at [527, 334] on mat-chip "Accepting Students" at bounding box center [551, 332] width 128 height 26
click at [473, 380] on b "Faculty Information:" at bounding box center [443, 376] width 124 height 16
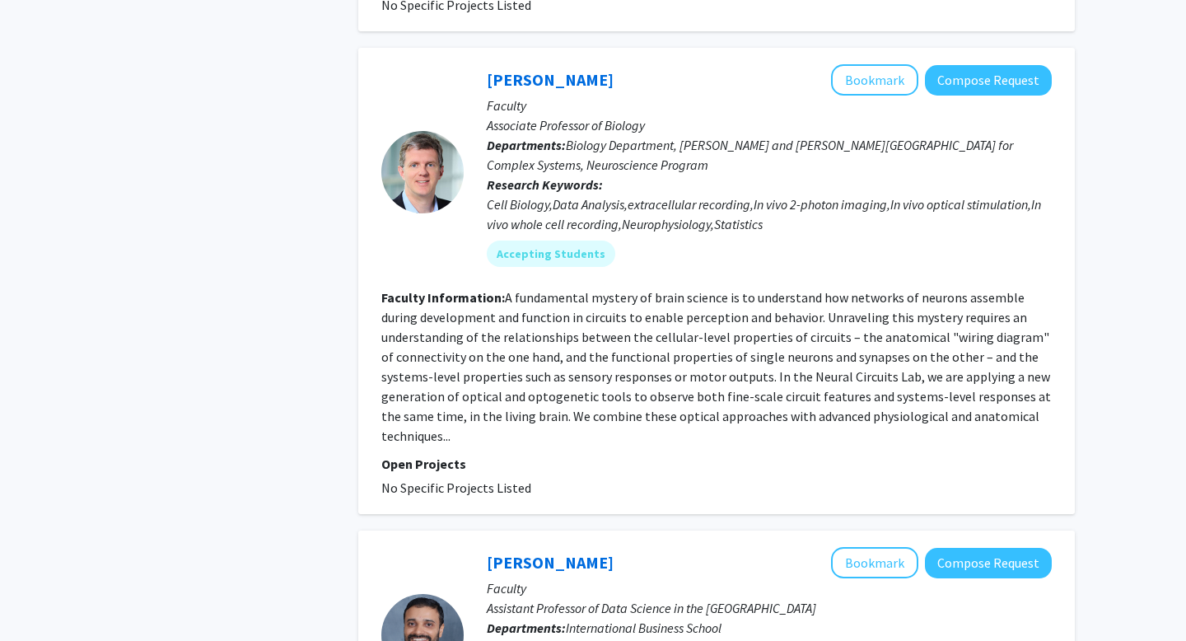
scroll to position [2198, 0]
click at [415, 132] on div at bounding box center [422, 173] width 82 height 82
click at [528, 70] on link "[PERSON_NAME]" at bounding box center [550, 80] width 127 height 21
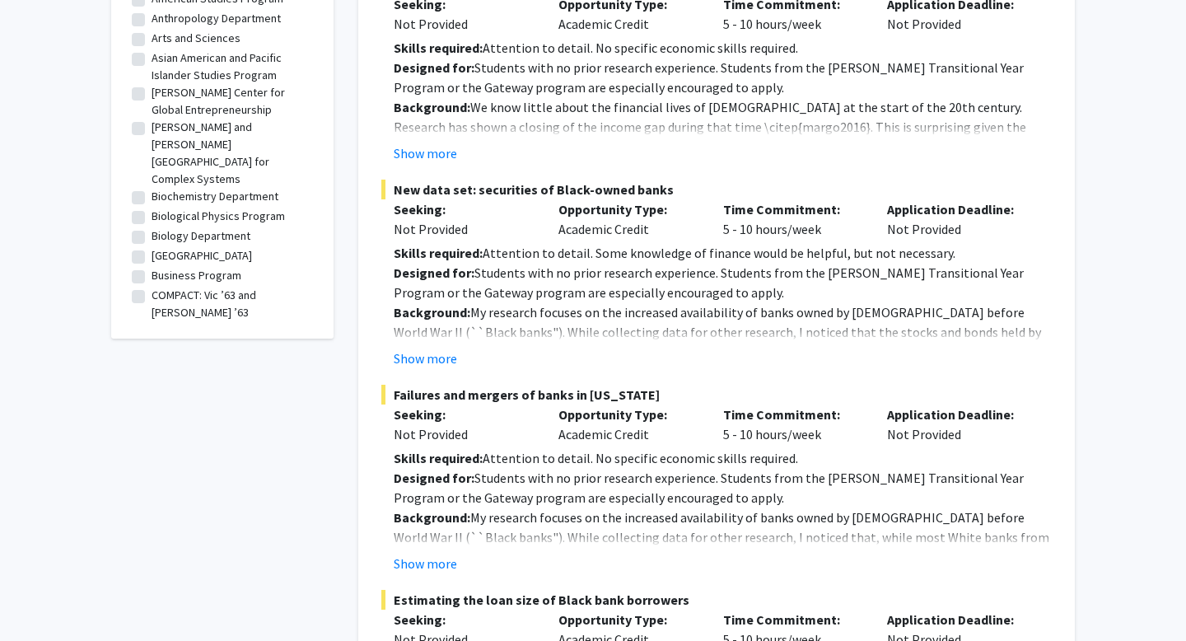
scroll to position [553, 0]
